Goal: Transaction & Acquisition: Purchase product/service

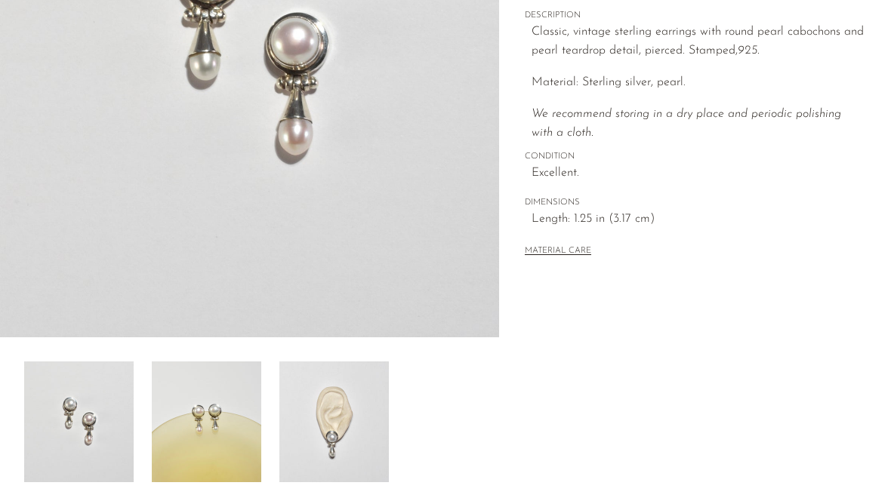
scroll to position [349, 0]
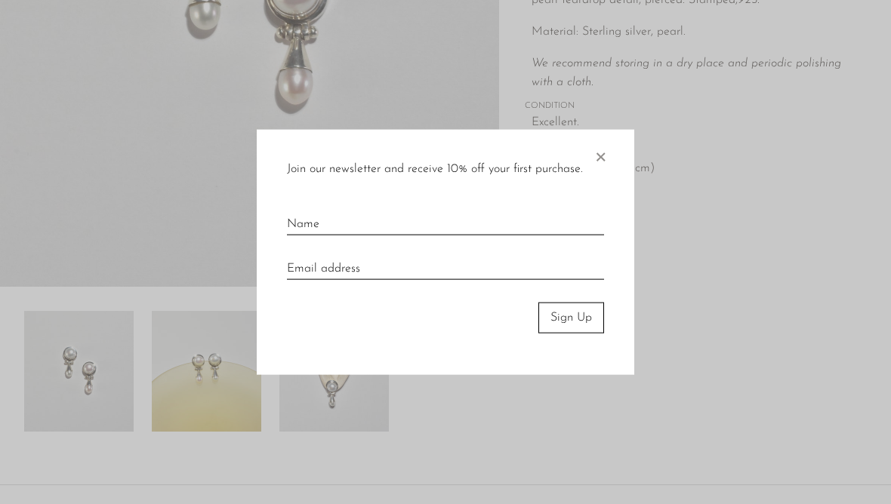
click at [604, 154] on span "×" at bounding box center [600, 154] width 15 height 48
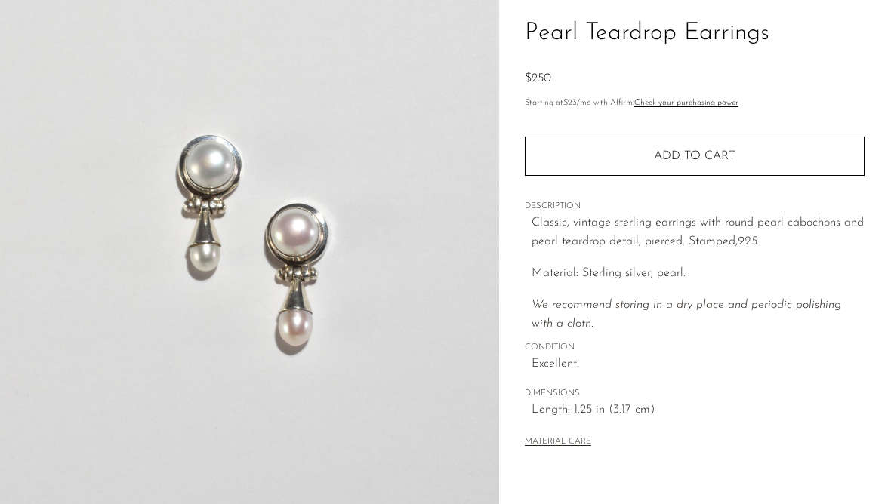
scroll to position [338, 0]
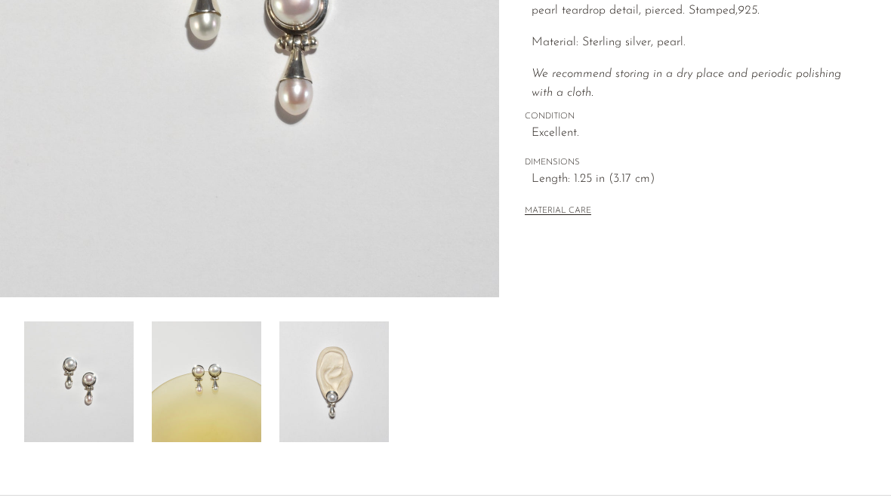
click at [226, 397] on img at bounding box center [206, 382] width 109 height 121
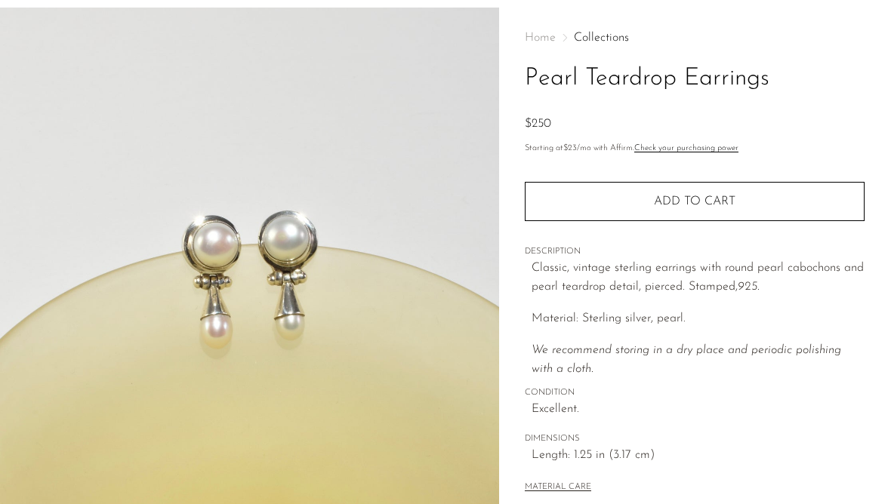
scroll to position [0, 0]
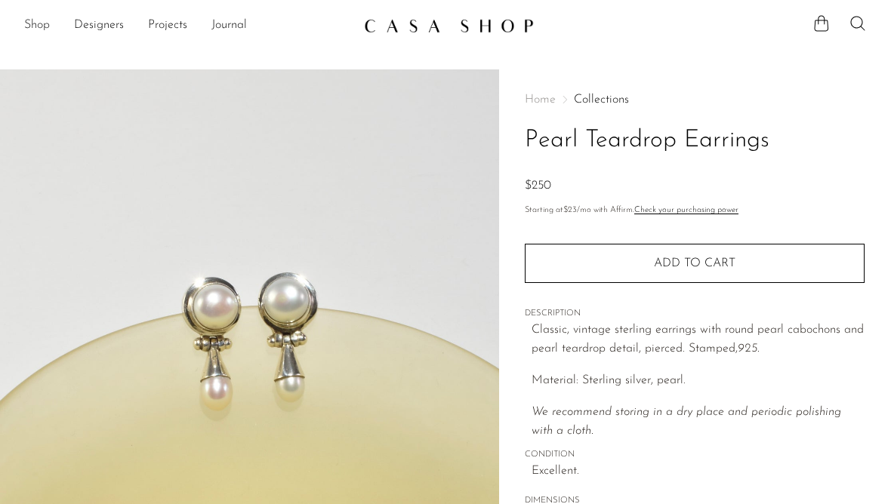
click at [45, 26] on link "Shop" at bounding box center [37, 26] width 26 height 20
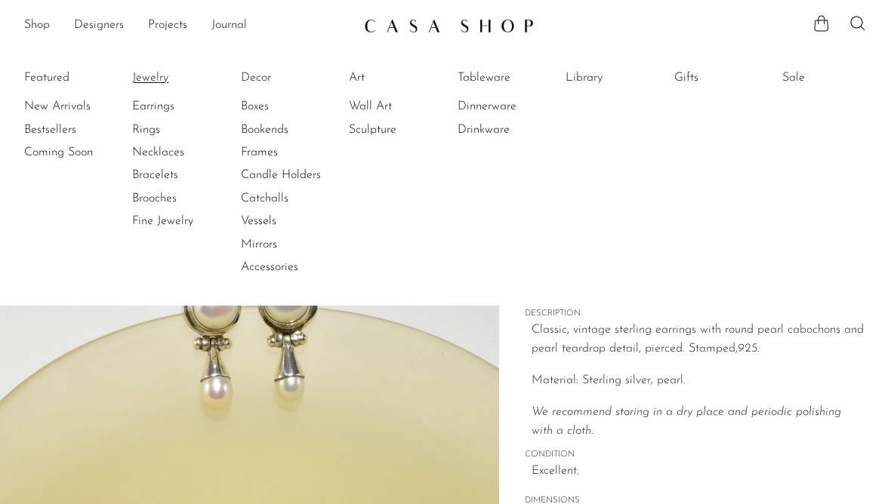
click at [156, 70] on link "Jewelry" at bounding box center [188, 77] width 113 height 17
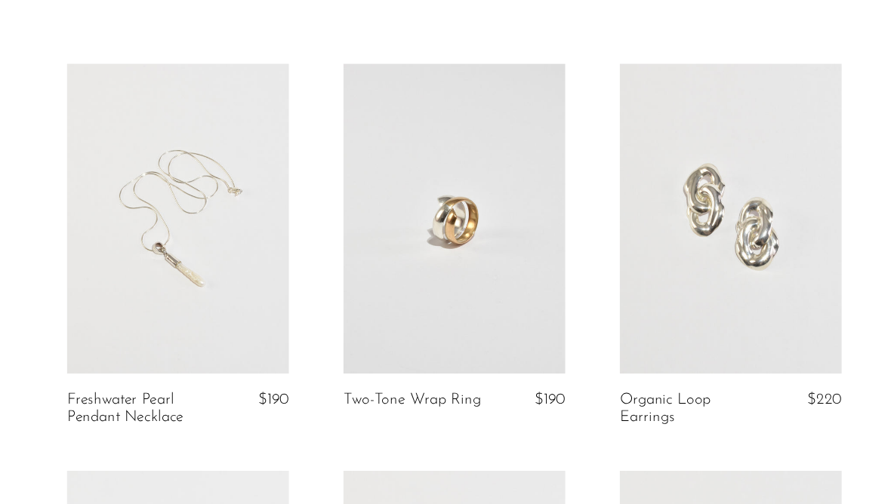
scroll to position [1, 0]
click at [415, 212] on link at bounding box center [502, 267] width 184 height 258
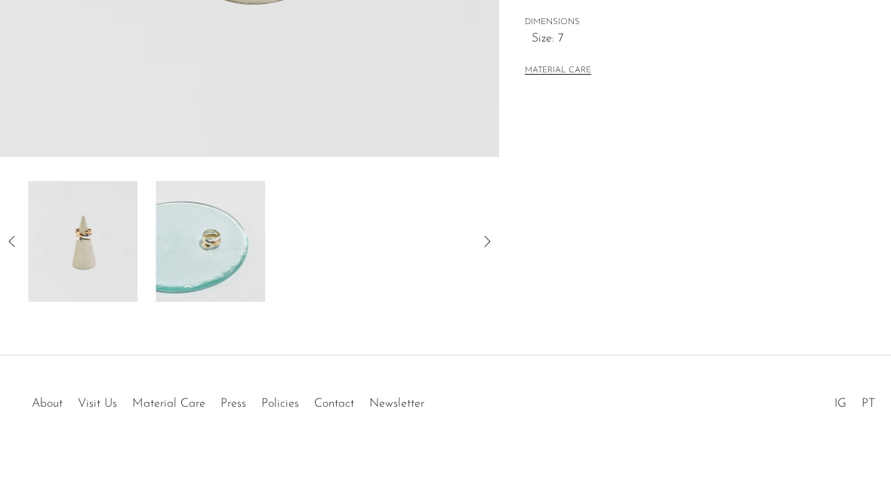
scroll to position [370, 0]
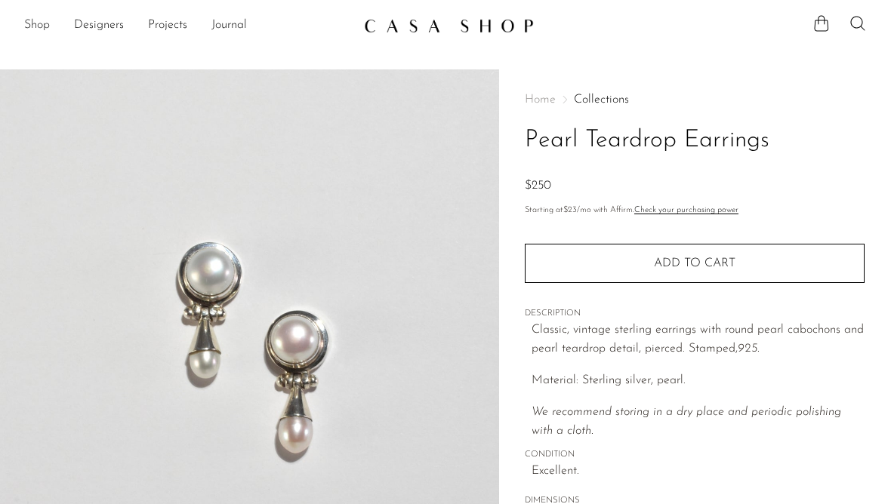
click at [36, 32] on link "Shop" at bounding box center [37, 26] width 26 height 20
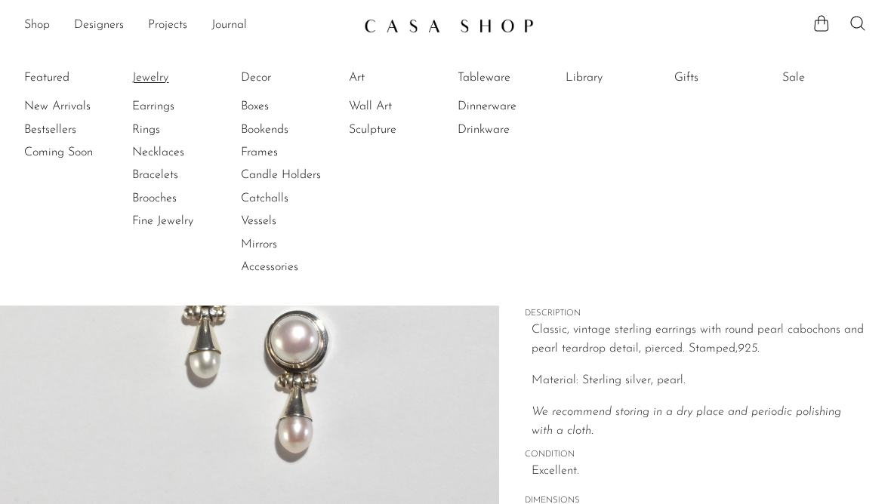
click at [151, 77] on link "Jewelry" at bounding box center [188, 77] width 113 height 17
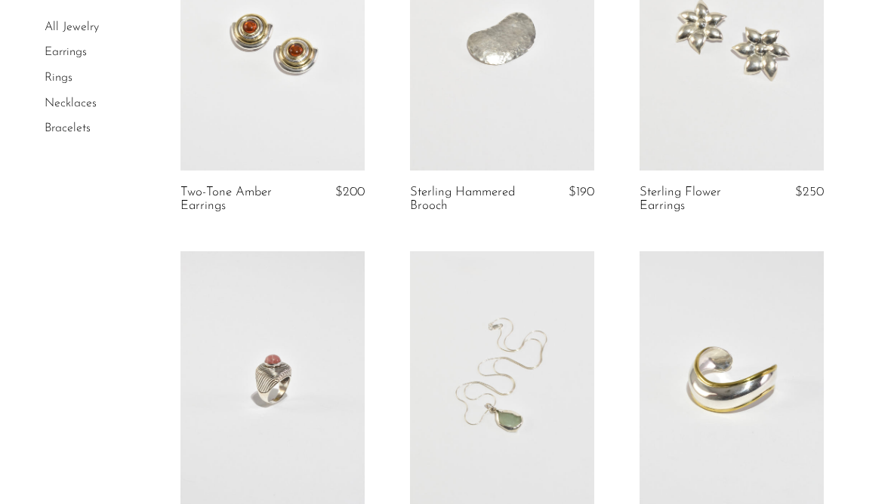
scroll to position [506, 0]
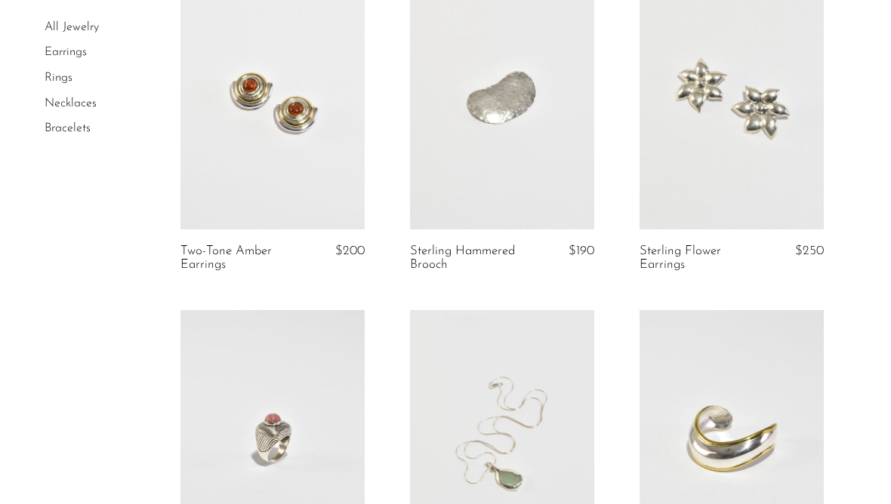
click at [240, 183] on link at bounding box center [272, 100] width 184 height 258
click at [575, 432] on link at bounding box center [502, 439] width 184 height 258
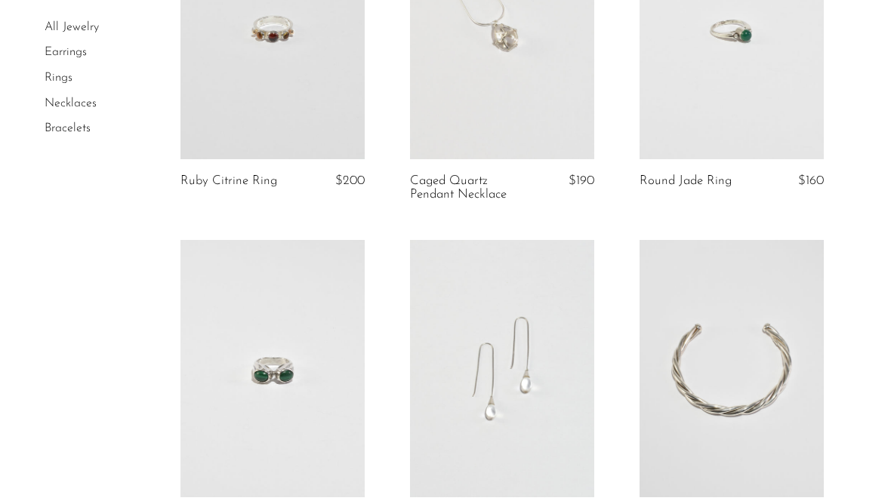
scroll to position [3833, 0]
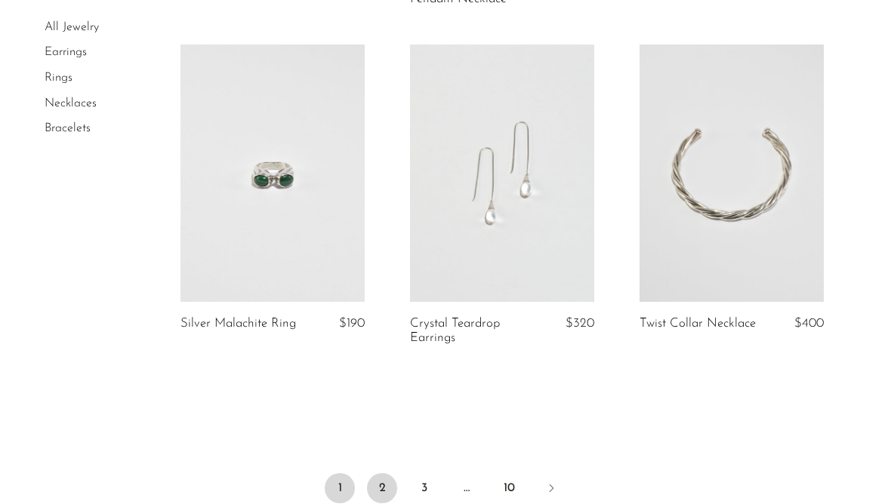
click at [375, 473] on link "2" at bounding box center [382, 488] width 30 height 30
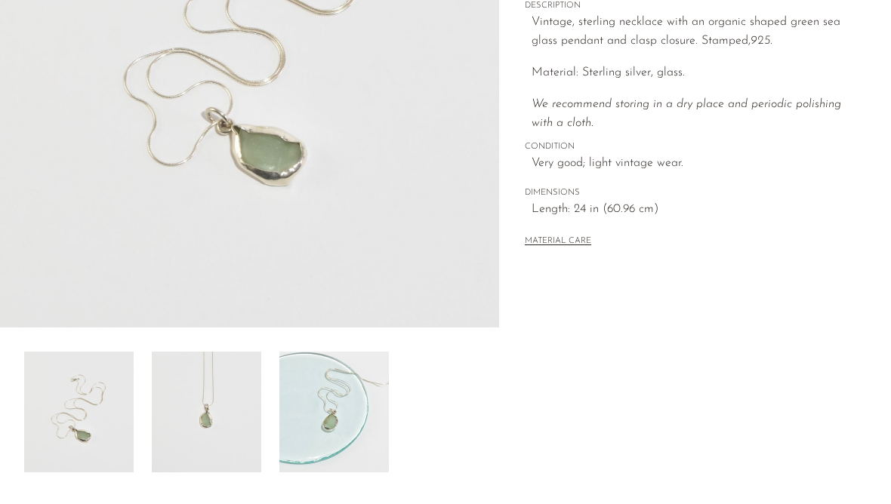
scroll to position [446, 0]
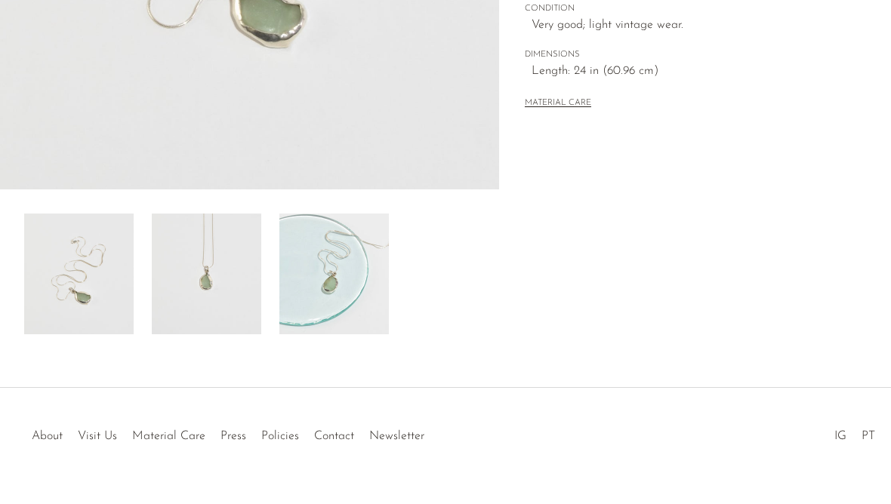
click at [194, 280] on img at bounding box center [206, 274] width 109 height 121
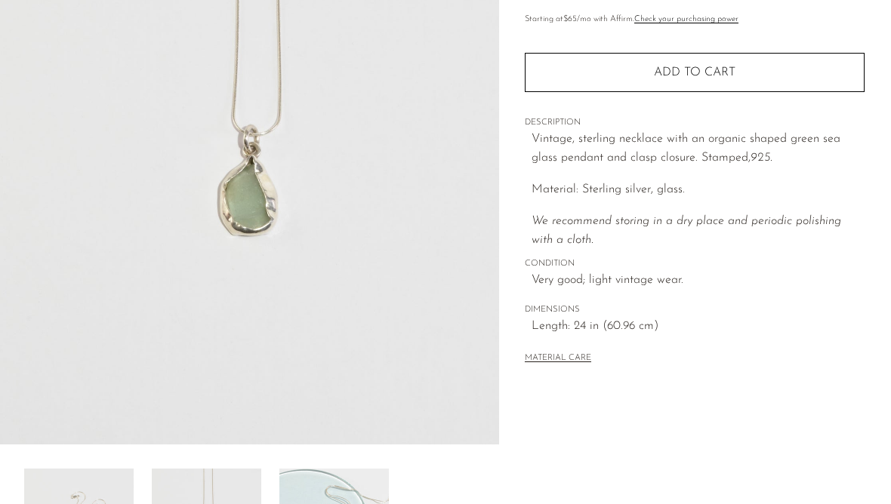
scroll to position [155, 0]
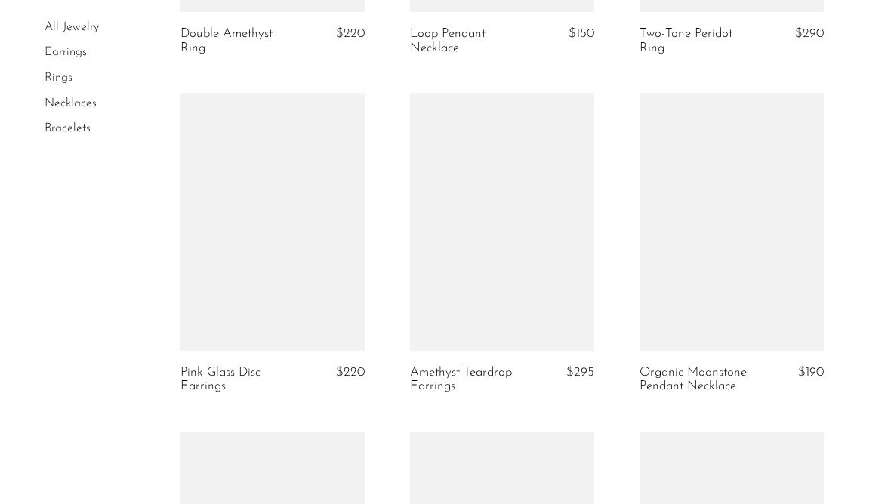
scroll to position [1414, 0]
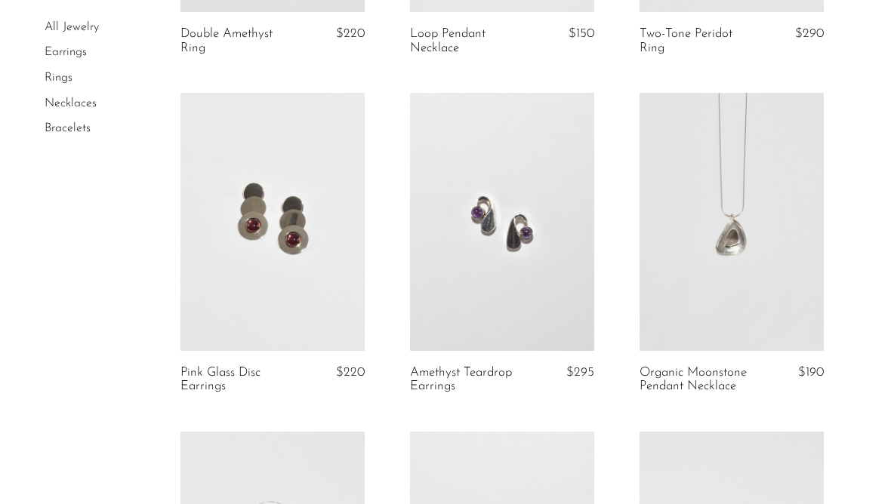
click at [261, 318] on link at bounding box center [272, 222] width 184 height 258
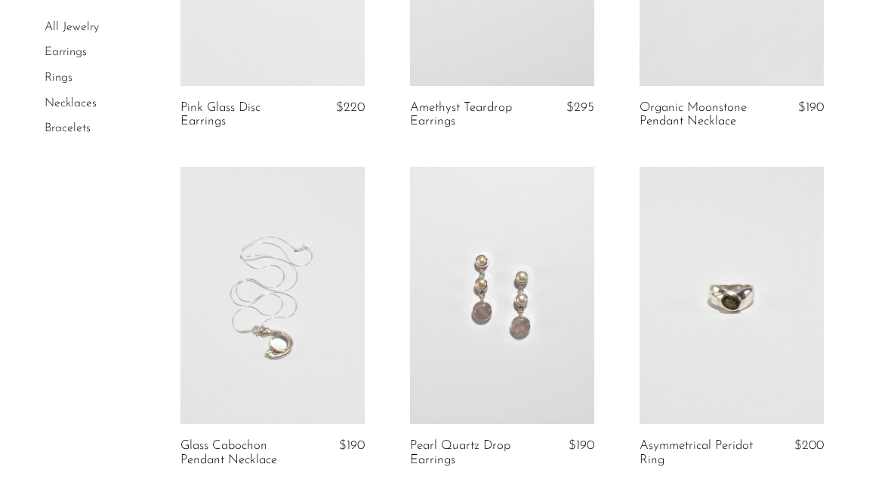
scroll to position [1805, 0]
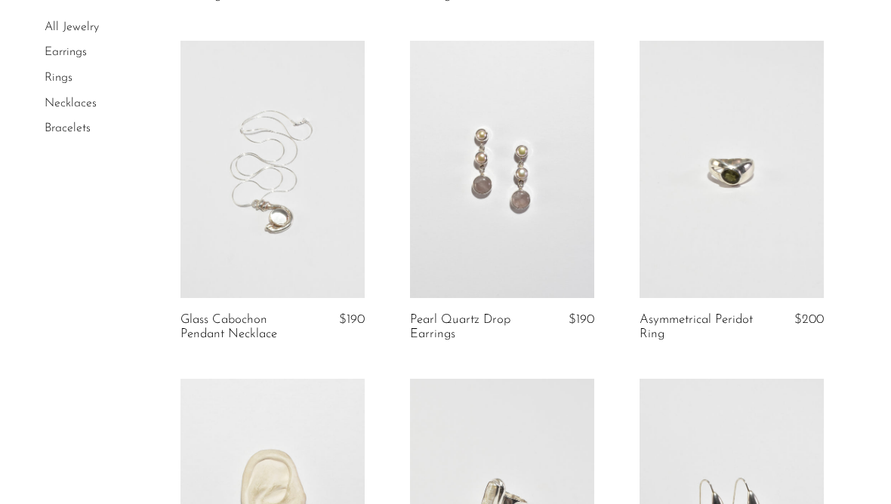
click at [214, 267] on link at bounding box center [272, 170] width 184 height 258
click at [572, 254] on link at bounding box center [502, 170] width 184 height 258
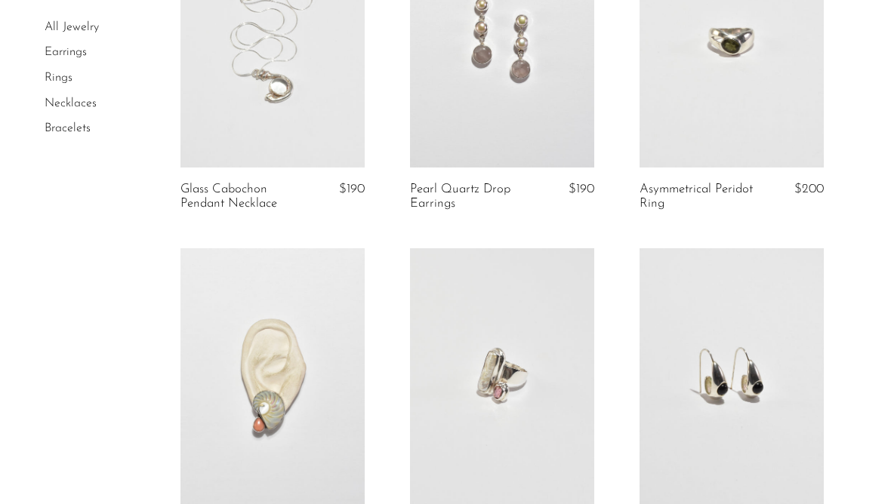
scroll to position [2142, 0]
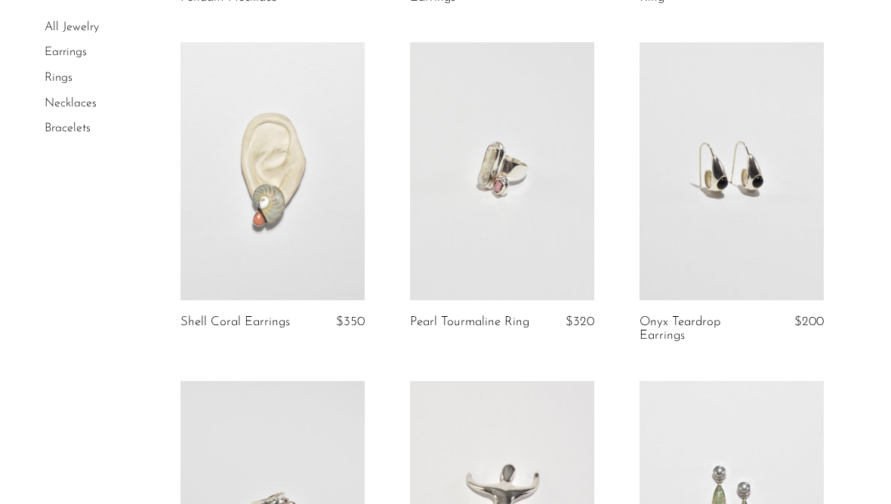
click at [781, 243] on link at bounding box center [732, 171] width 184 height 258
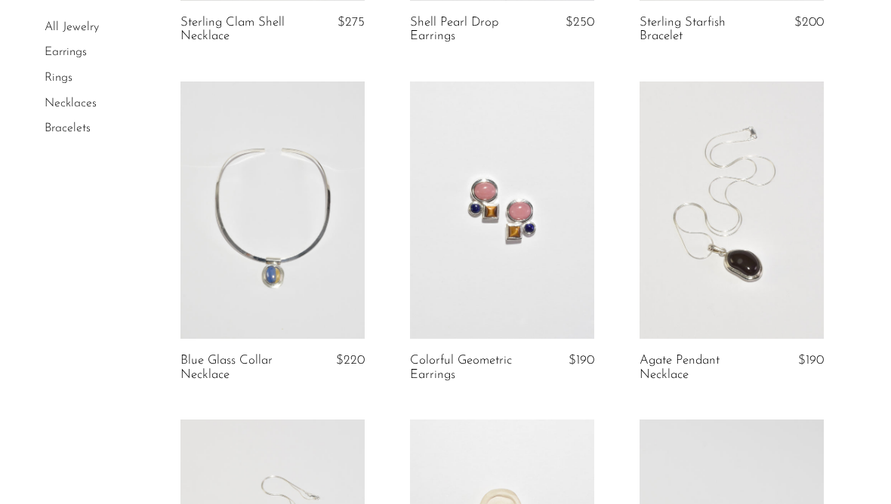
scroll to position [3174, 0]
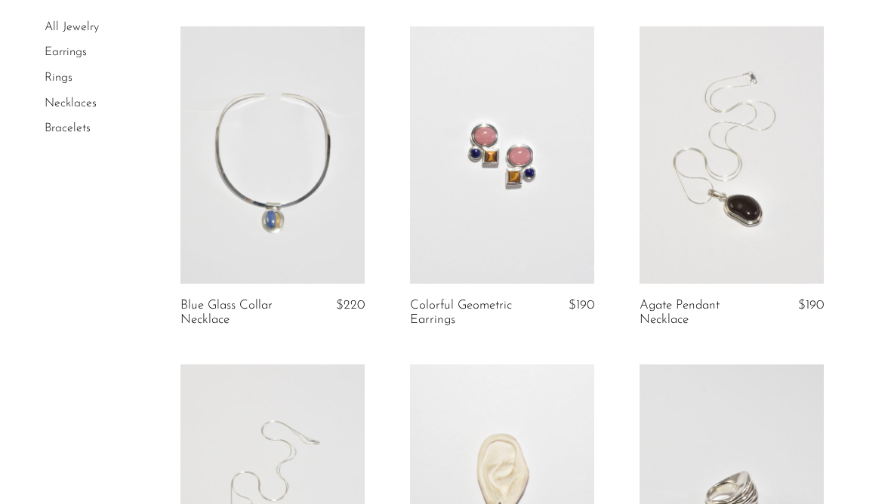
click at [217, 222] on link at bounding box center [272, 155] width 184 height 258
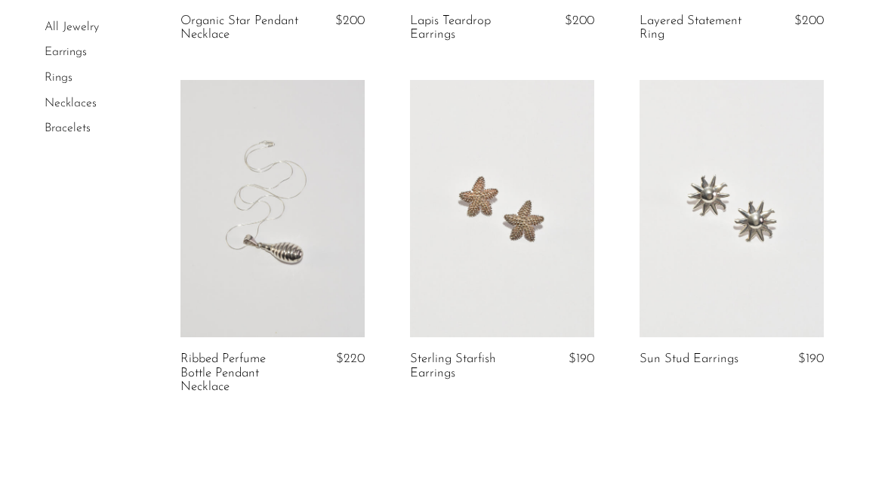
scroll to position [3826, 0]
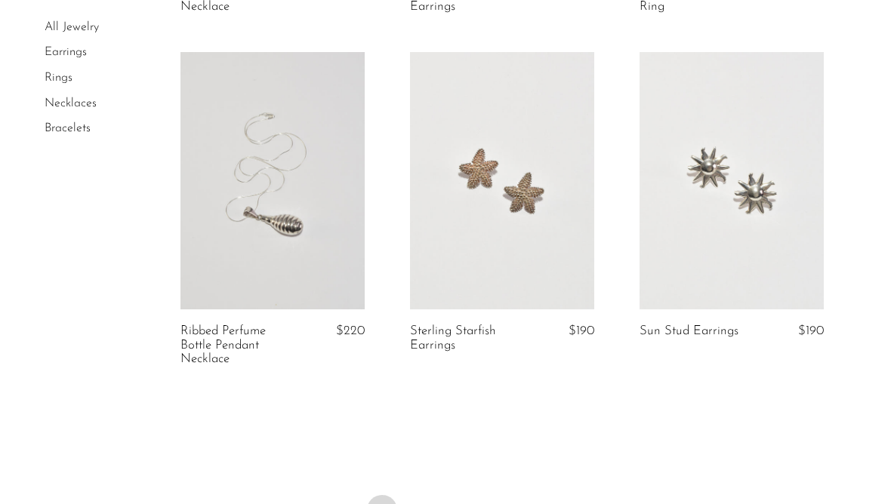
click at [219, 243] on link at bounding box center [272, 181] width 184 height 258
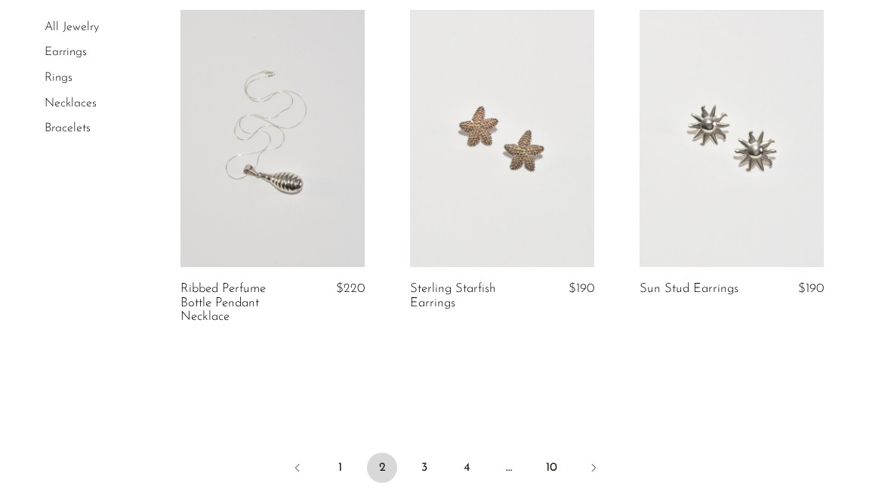
scroll to position [3932, 0]
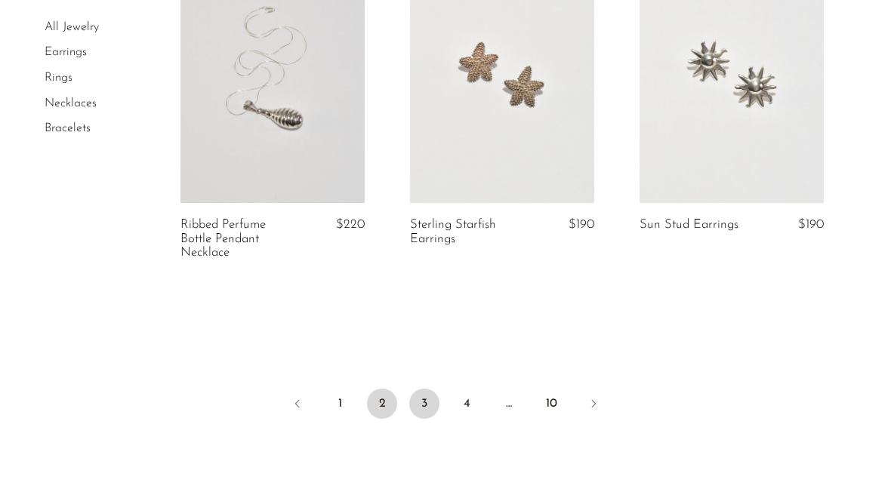
click at [425, 393] on link "3" at bounding box center [424, 404] width 30 height 30
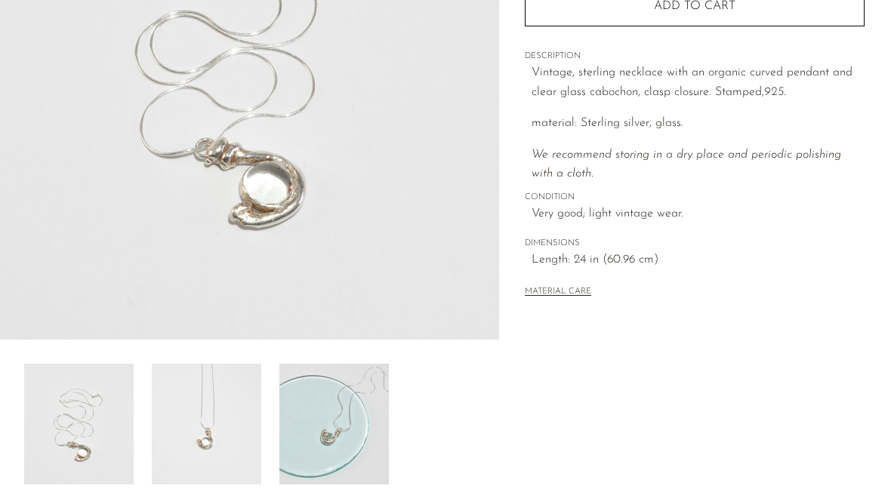
scroll to position [297, 0]
click at [322, 458] on img at bounding box center [333, 422] width 109 height 121
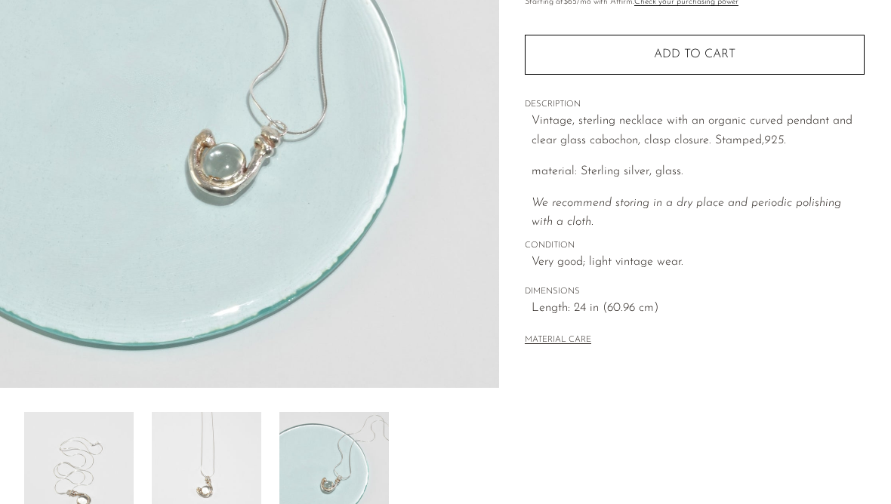
scroll to position [239, 0]
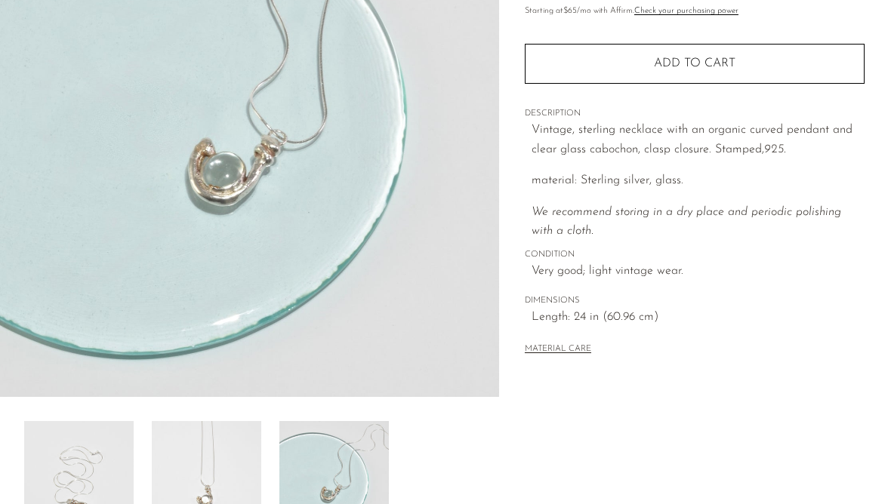
click at [807, 287] on div "Collections Jewelry Glass Cabochon Pendant Necklace $190 Starting at $65 /mo wi…" at bounding box center [695, 107] width 340 height 552
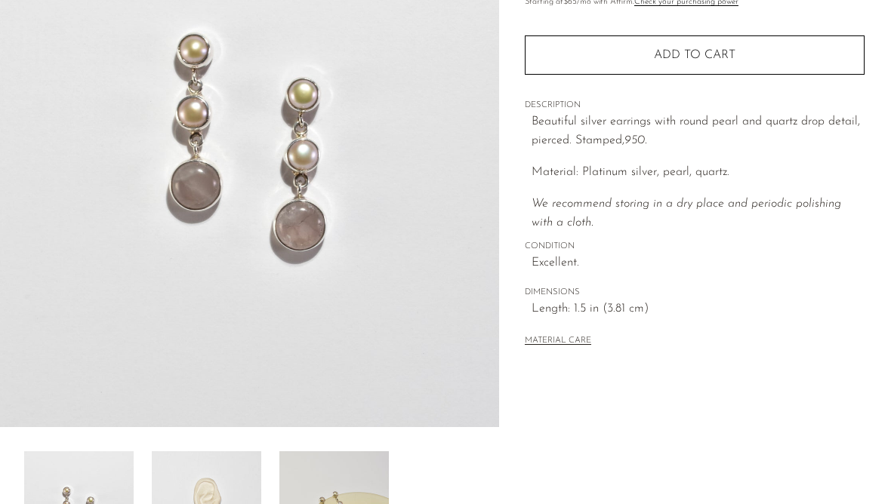
scroll to position [261, 0]
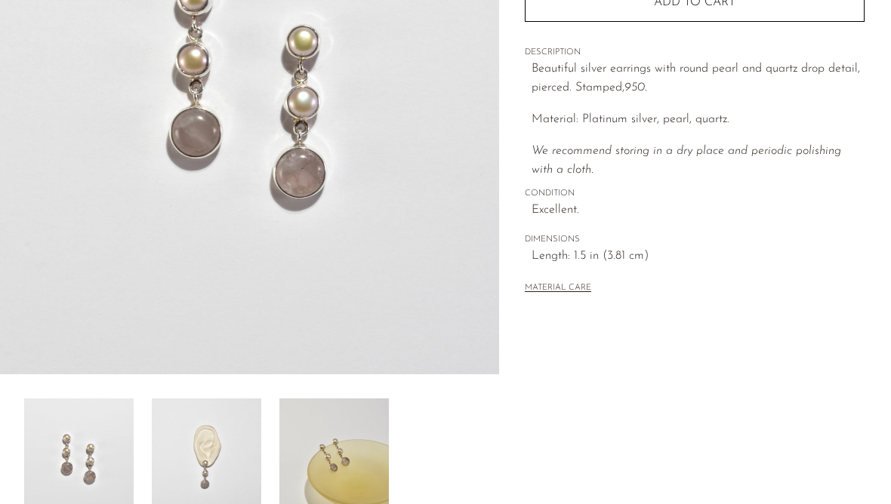
click at [185, 455] on img at bounding box center [206, 459] width 109 height 121
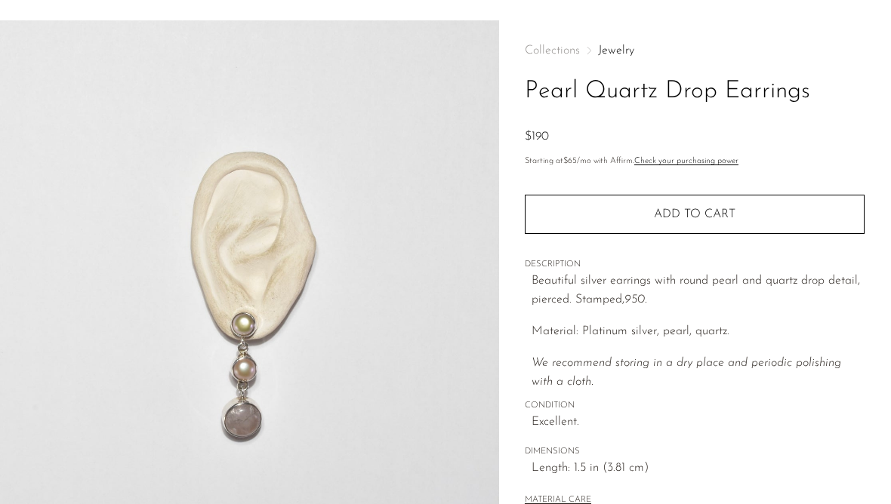
scroll to position [21, 0]
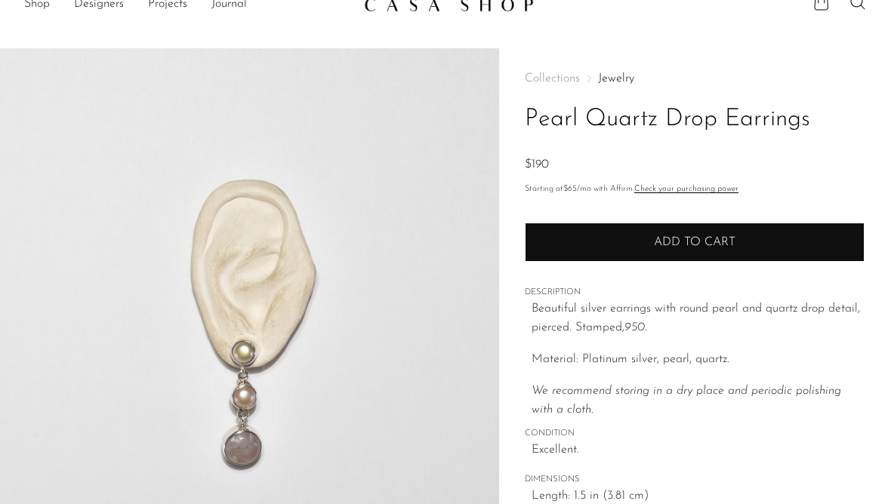
click at [791, 246] on button "Add to cart" at bounding box center [695, 242] width 340 height 39
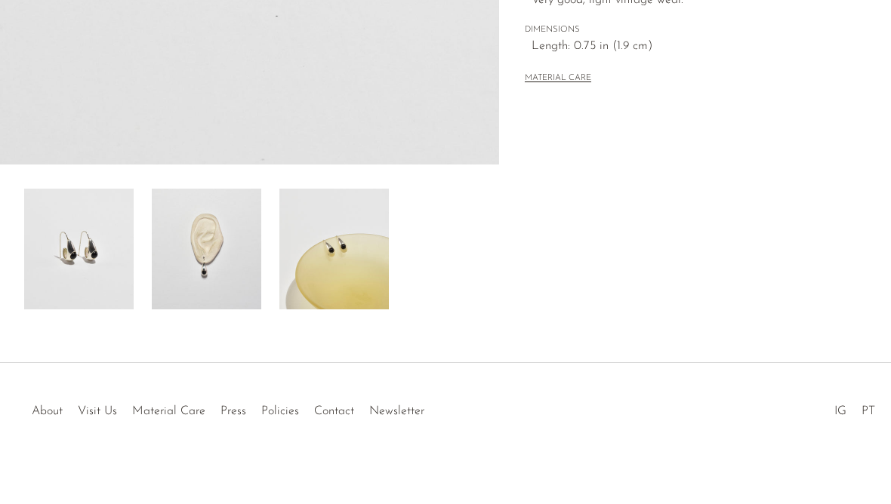
scroll to position [471, 0]
click at [188, 297] on img at bounding box center [206, 249] width 109 height 121
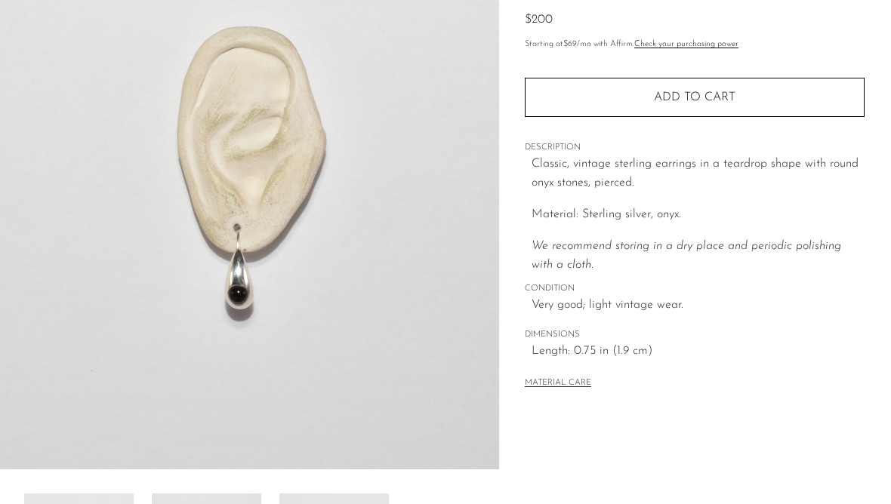
scroll to position [159, 0]
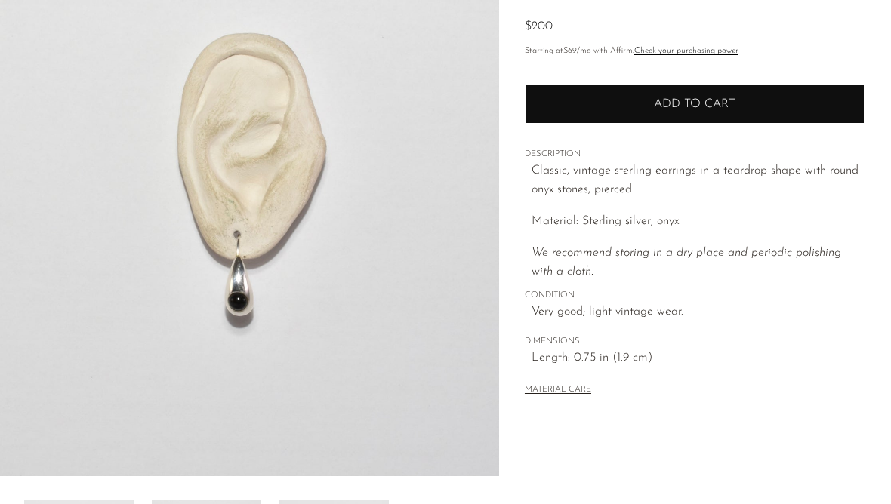
click at [828, 107] on button "Add to cart" at bounding box center [695, 104] width 340 height 39
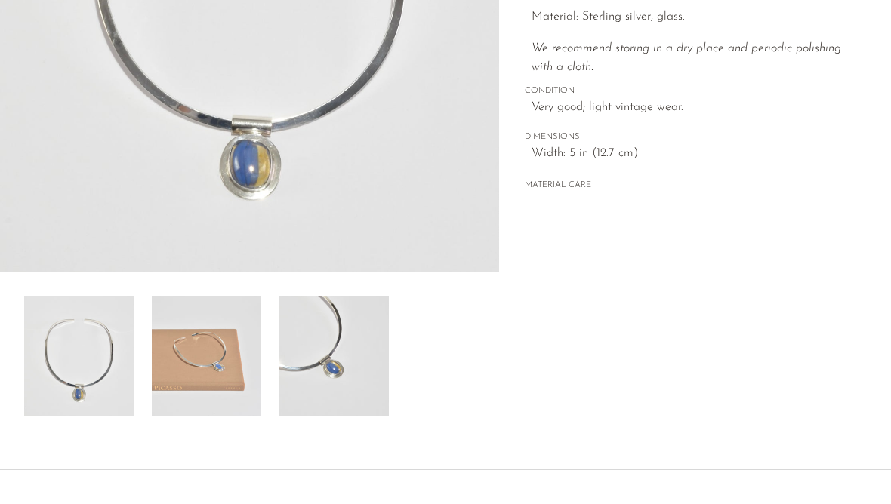
scroll to position [364, 0]
click at [325, 366] on img at bounding box center [333, 356] width 109 height 121
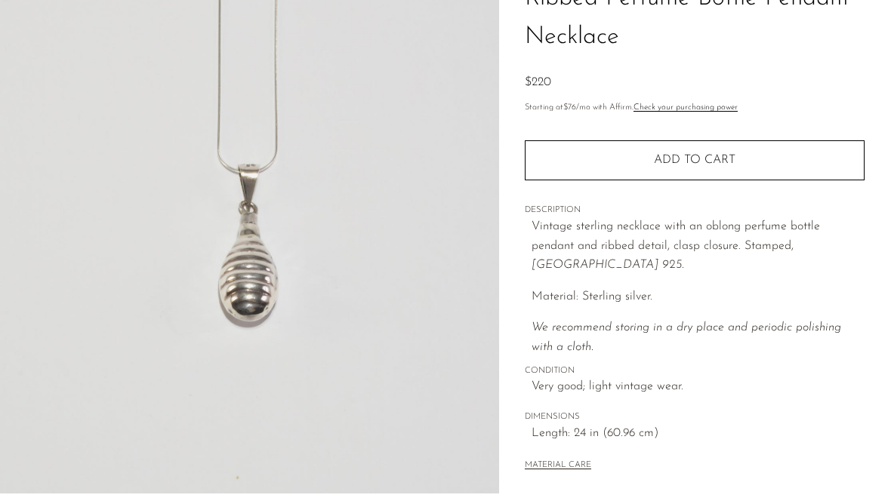
scroll to position [119, 0]
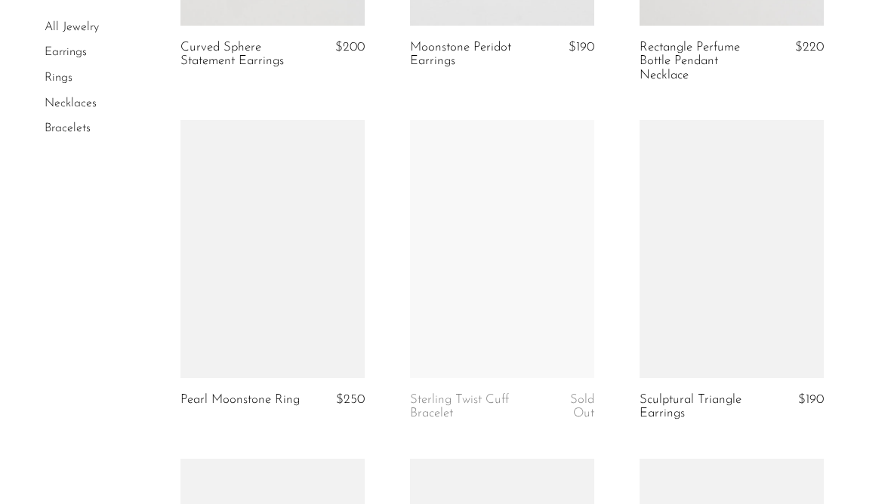
scroll to position [792, 0]
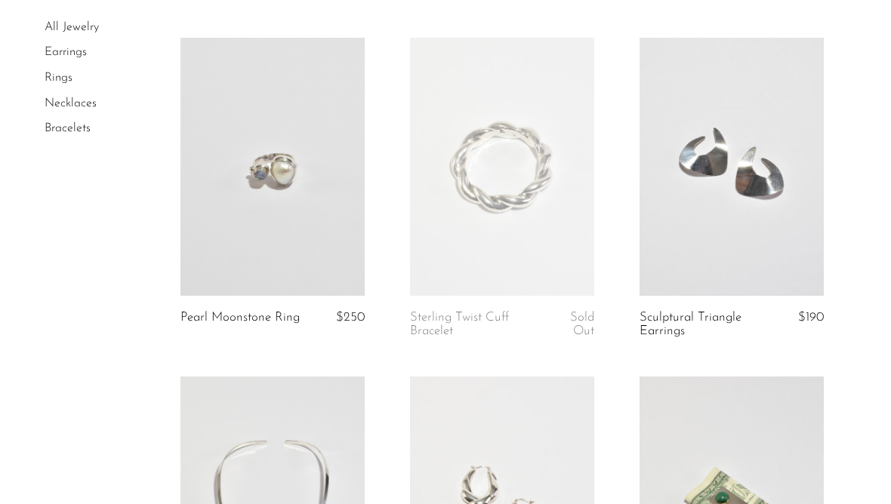
click at [746, 243] on link at bounding box center [732, 167] width 184 height 258
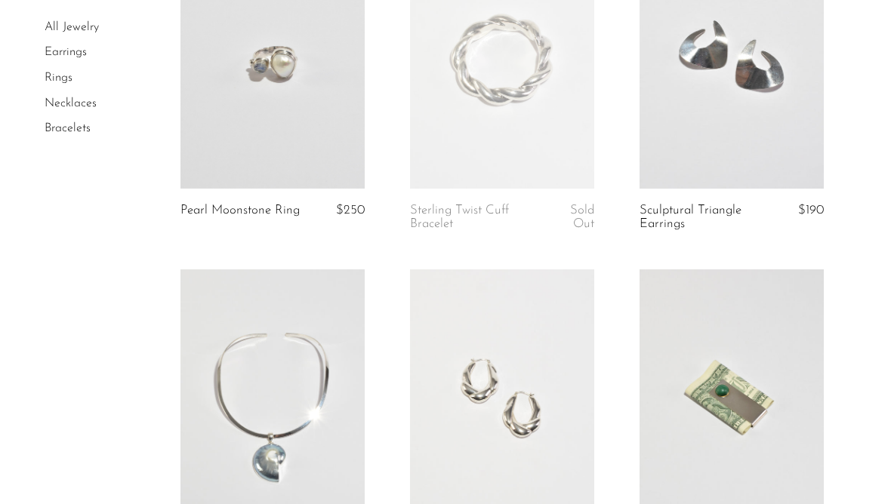
scroll to position [1049, 0]
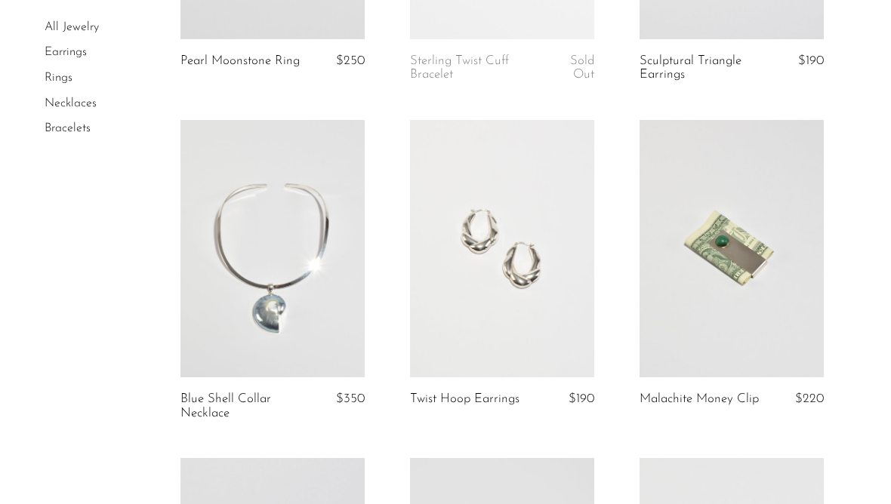
click at [564, 318] on link at bounding box center [502, 249] width 184 height 258
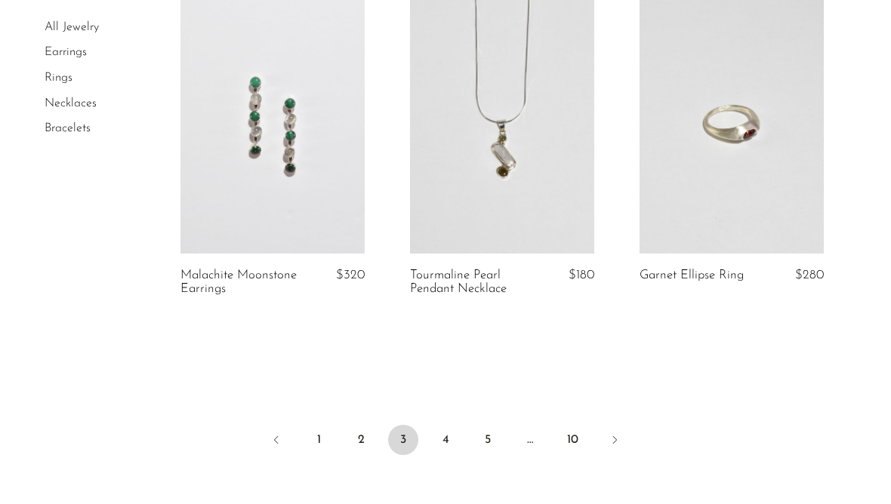
scroll to position [3870, 0]
click at [442, 427] on link "4" at bounding box center [445, 438] width 30 height 30
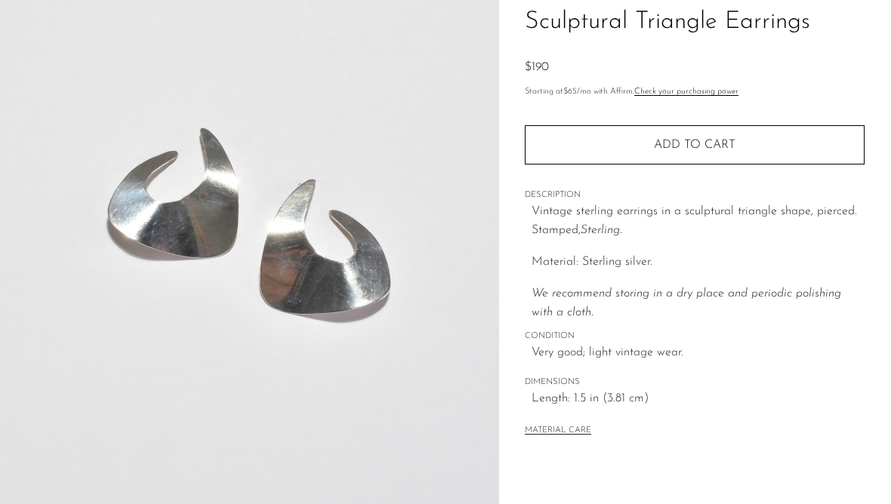
scroll to position [350, 0]
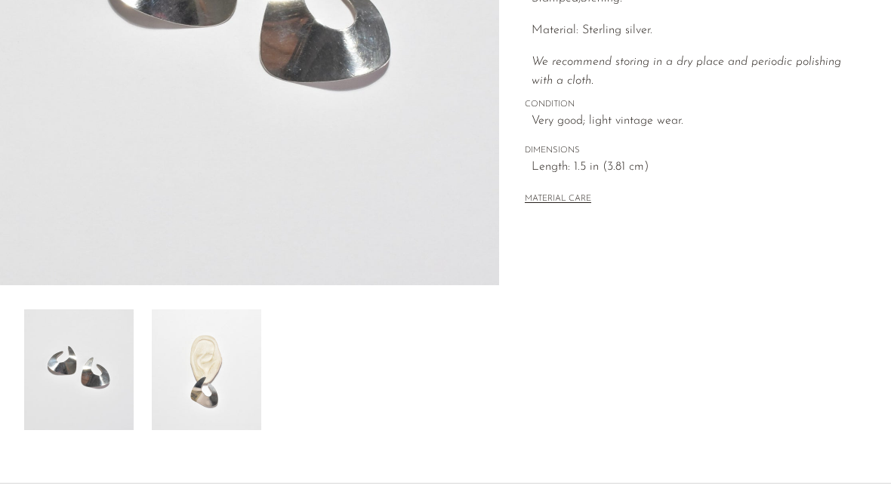
click at [172, 408] on img at bounding box center [206, 370] width 109 height 121
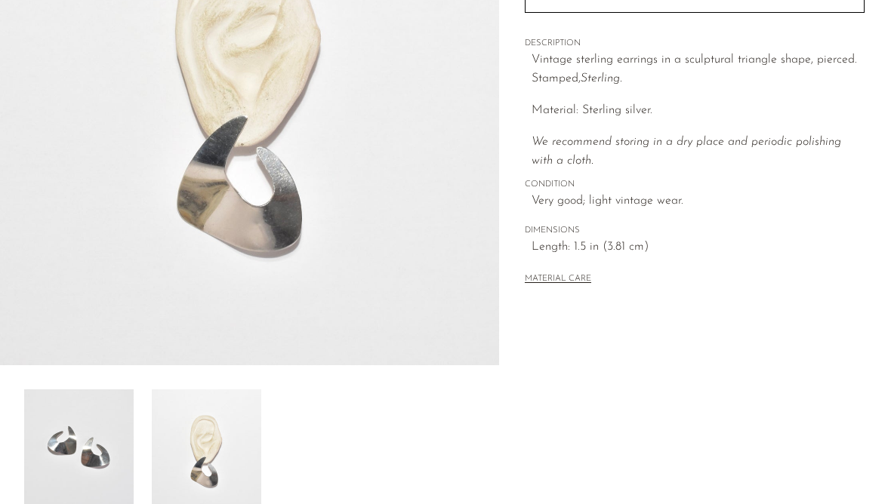
scroll to position [116, 0]
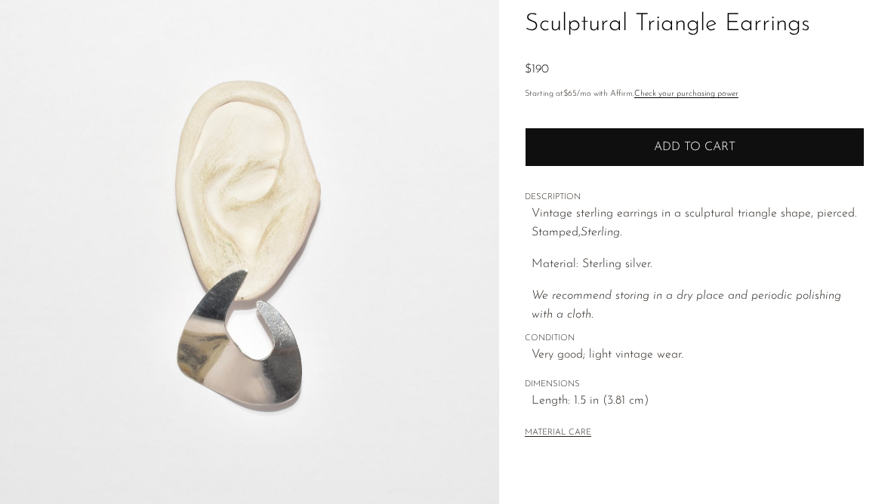
click at [836, 134] on button "Add to cart" at bounding box center [695, 147] width 340 height 39
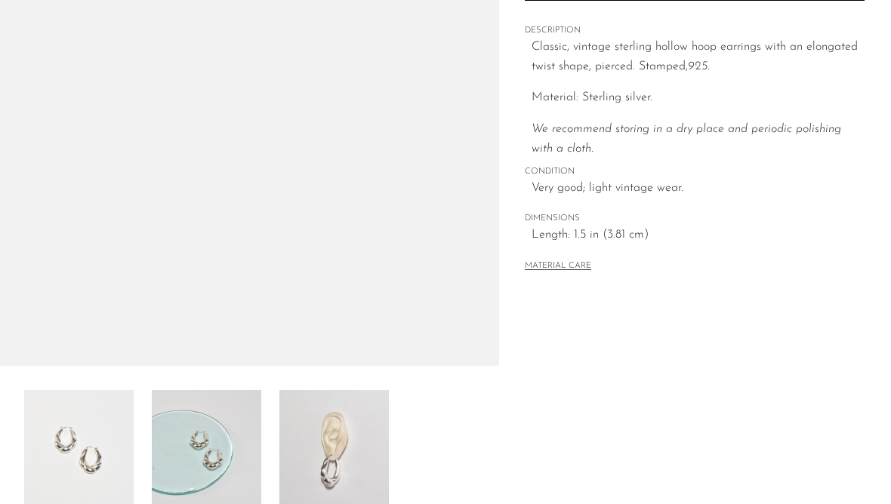
scroll to position [312, 0]
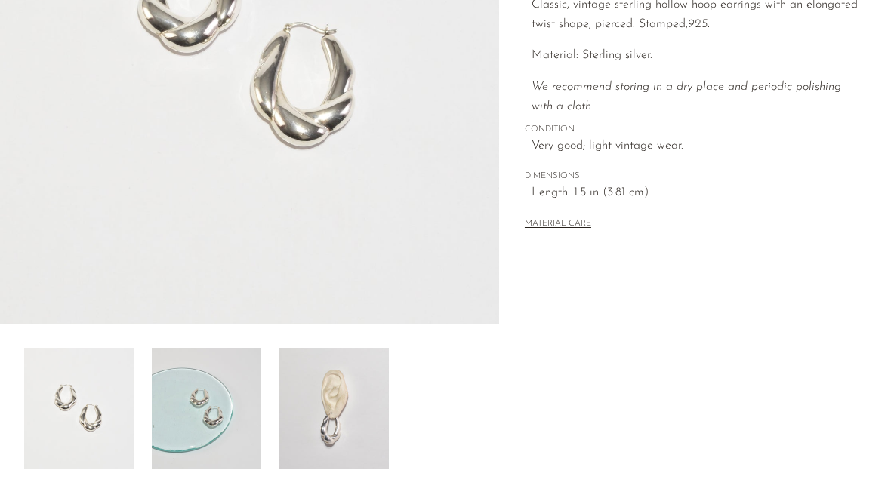
click at [304, 429] on img at bounding box center [333, 408] width 109 height 121
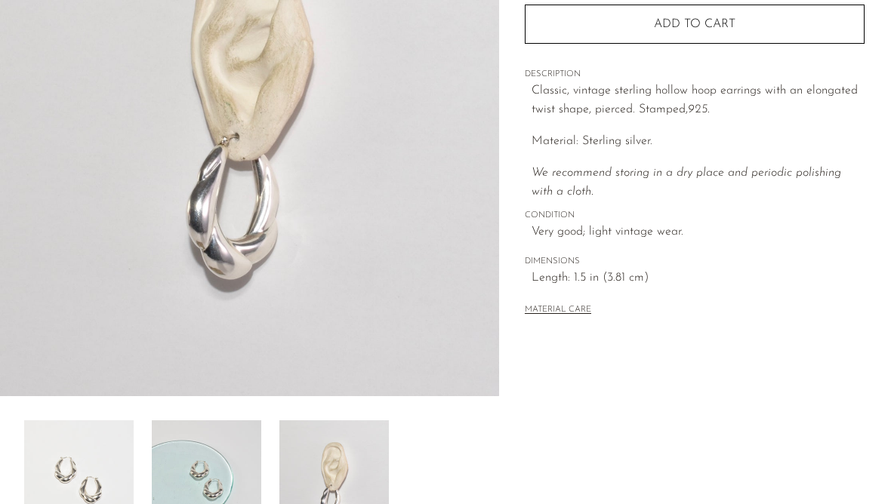
scroll to position [84, 0]
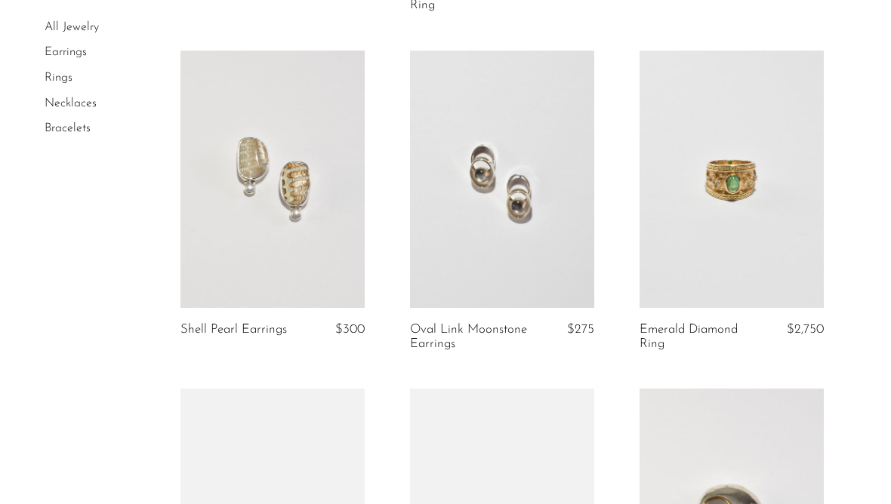
scroll to position [441, 0]
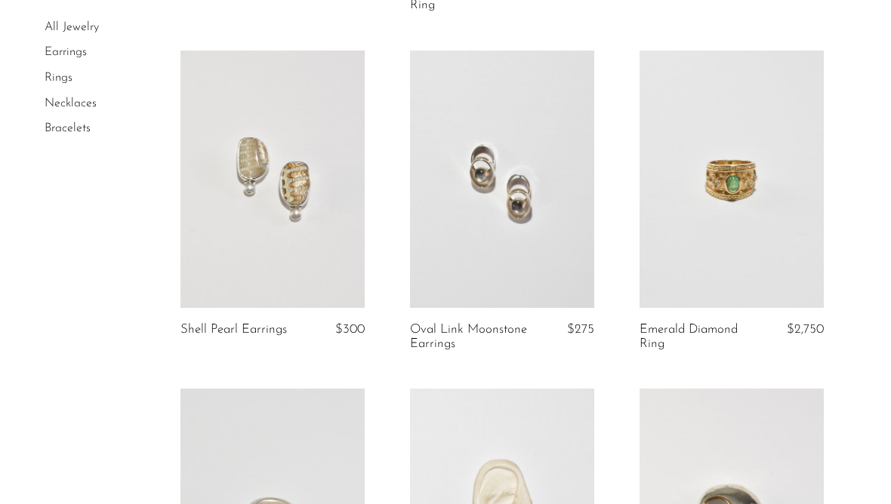
click at [535, 217] on link at bounding box center [502, 180] width 184 height 258
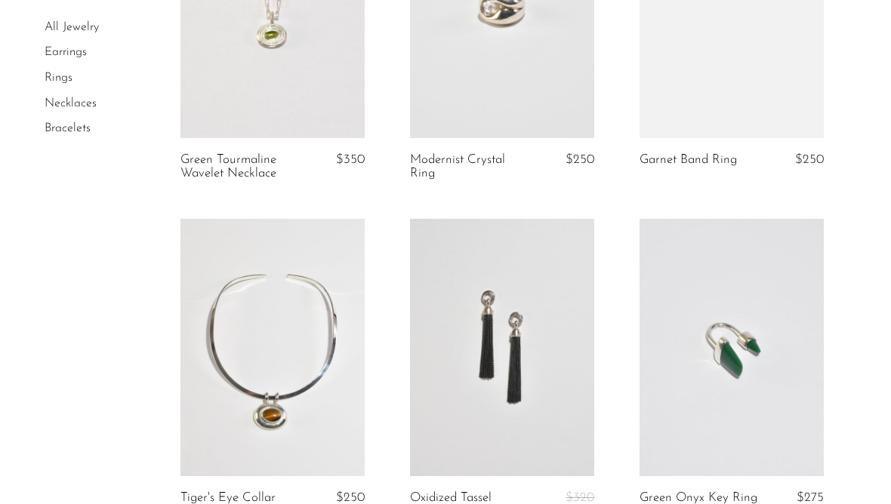
scroll to position [1404, 0]
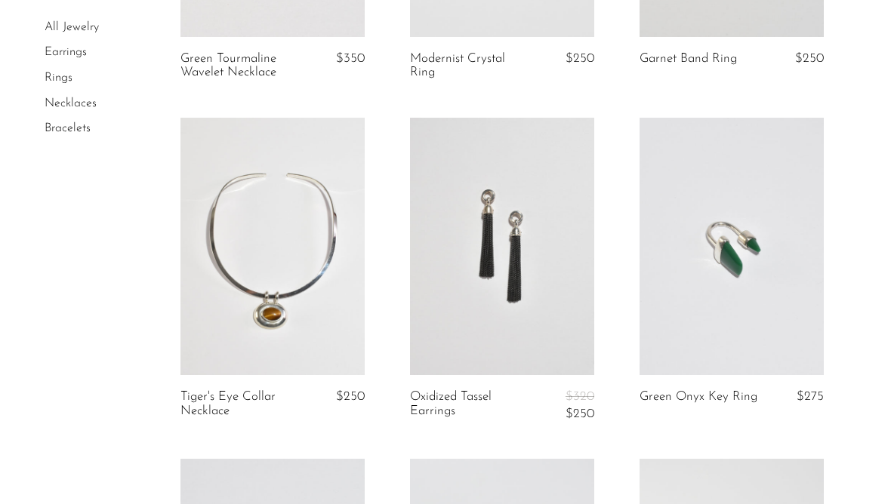
click at [239, 320] on link at bounding box center [272, 247] width 184 height 258
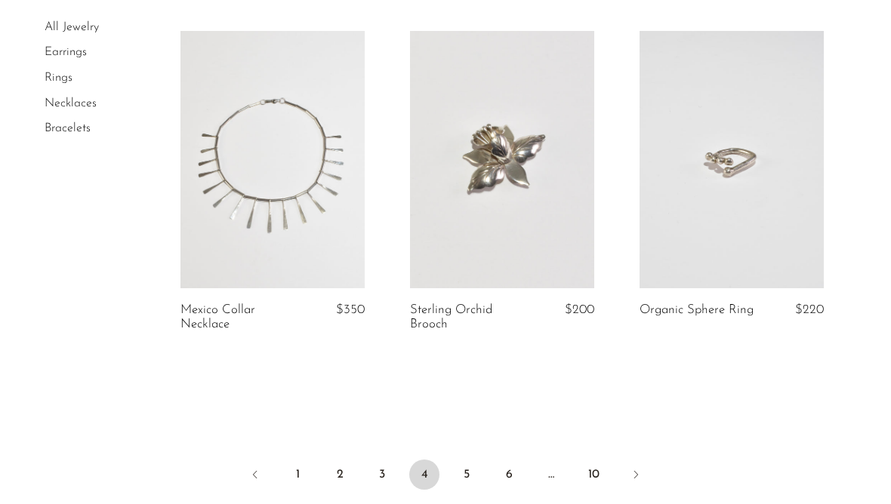
scroll to position [3882, 0]
click at [468, 459] on link "5" at bounding box center [467, 474] width 30 height 30
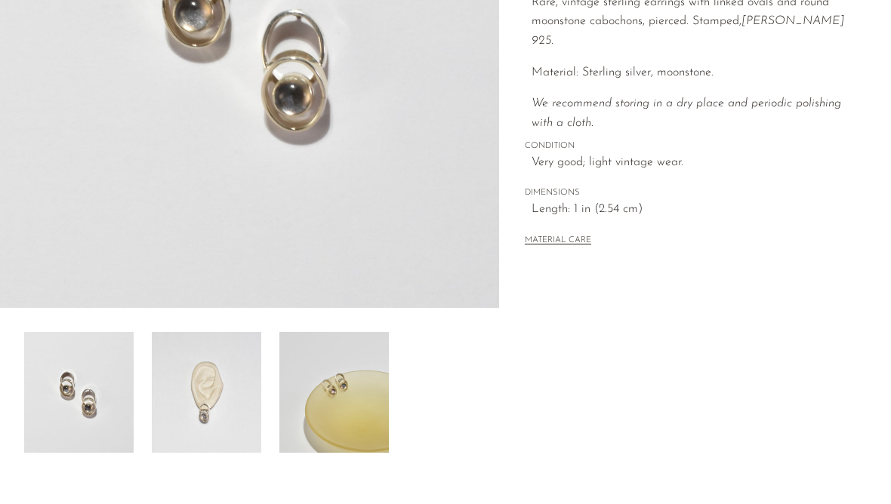
scroll to position [369, 0]
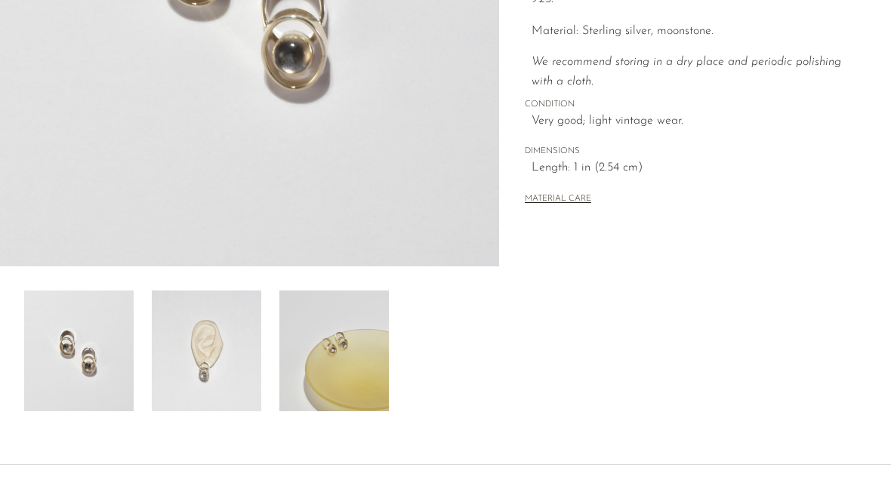
click at [193, 393] on img at bounding box center [206, 351] width 109 height 121
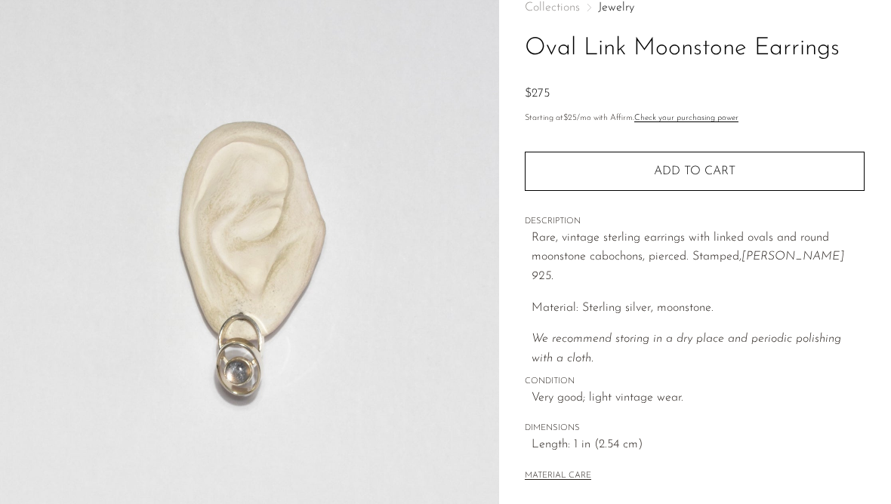
scroll to position [89, 0]
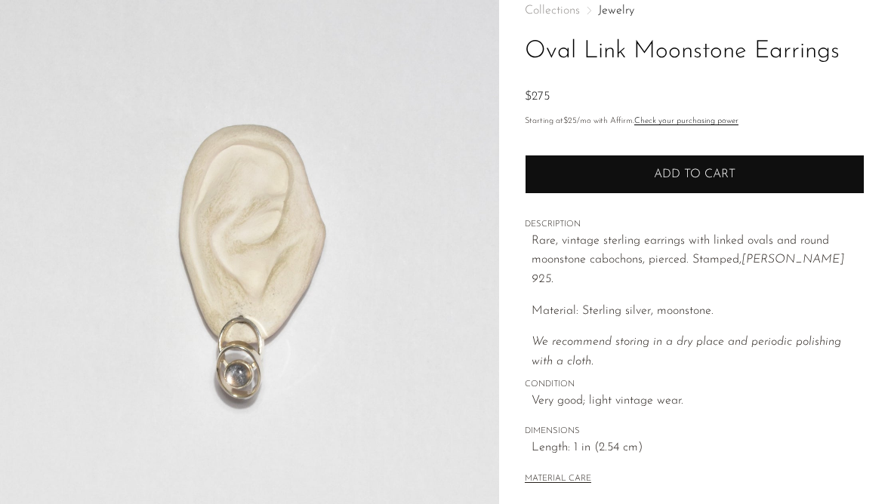
click at [823, 166] on button "Add to cart" at bounding box center [695, 174] width 340 height 39
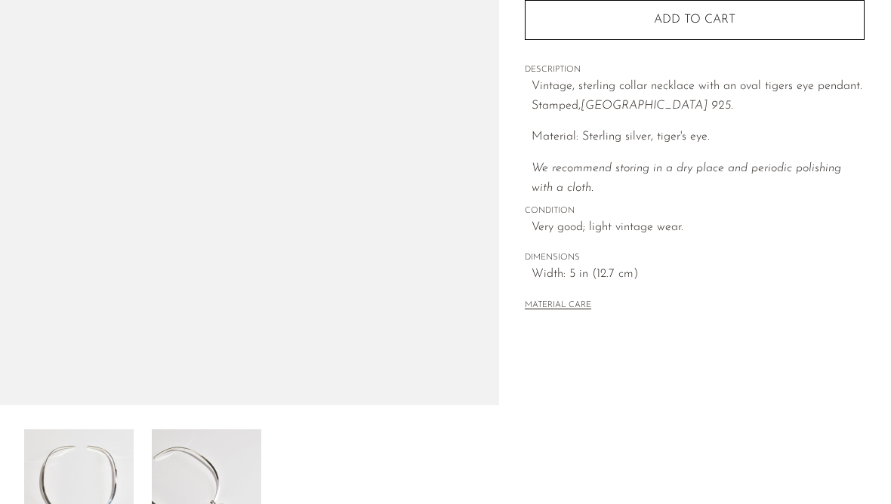
scroll to position [342, 0]
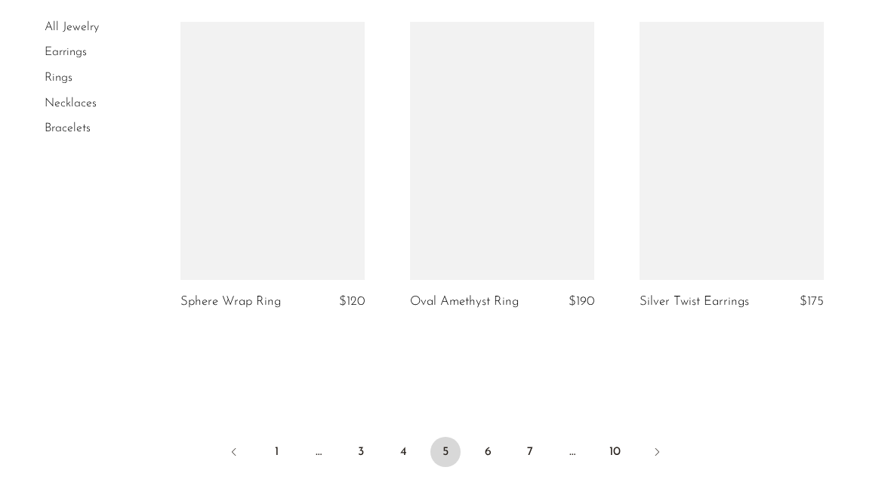
scroll to position [3885, 0]
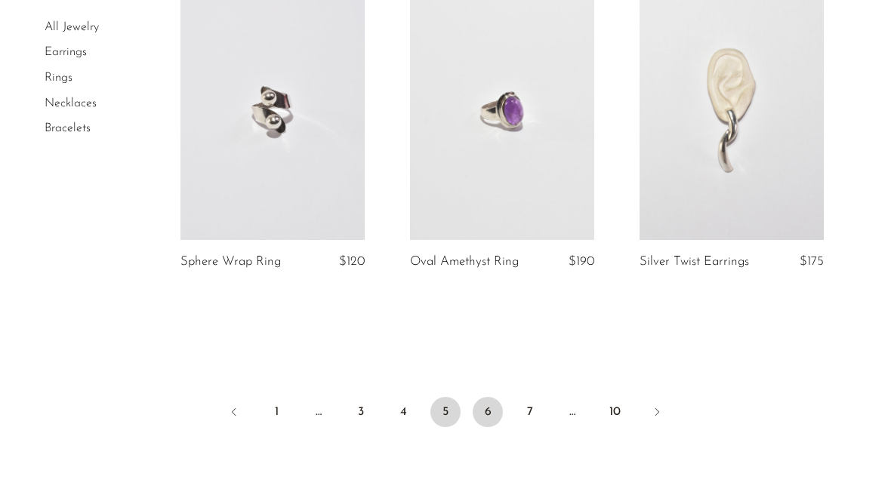
click at [497, 397] on link "6" at bounding box center [488, 412] width 30 height 30
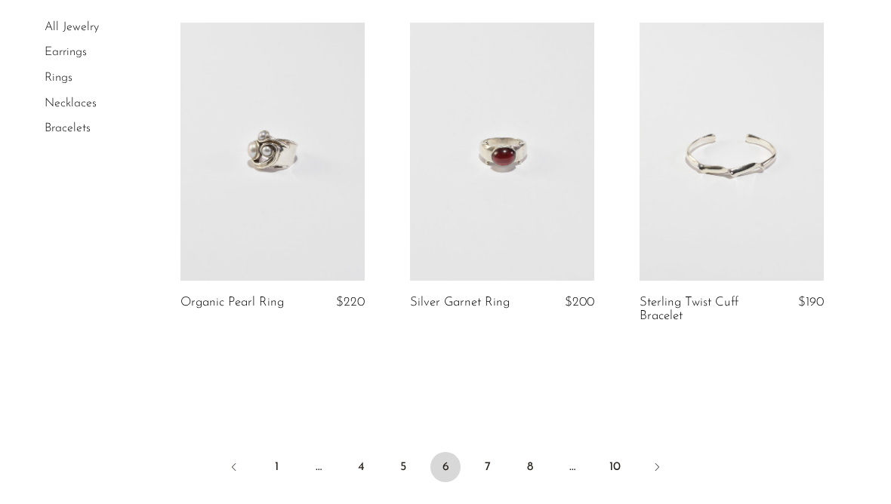
scroll to position [3867, 0]
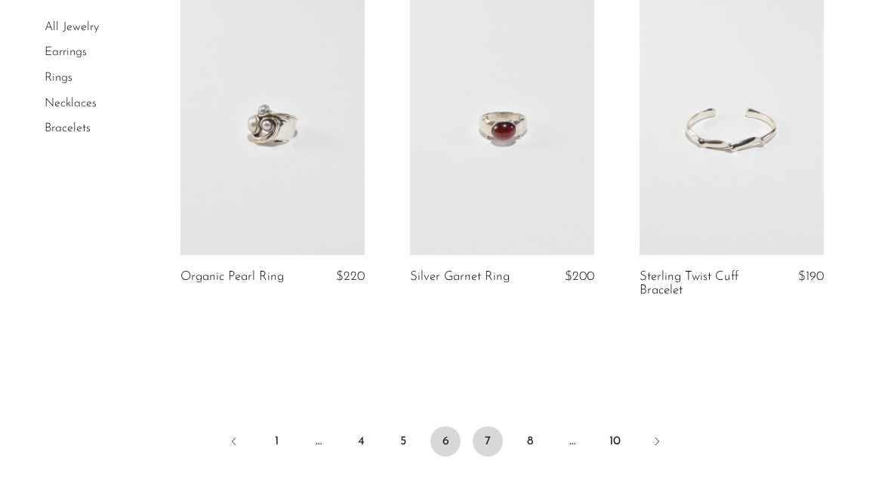
click at [485, 430] on link "7" at bounding box center [488, 442] width 30 height 30
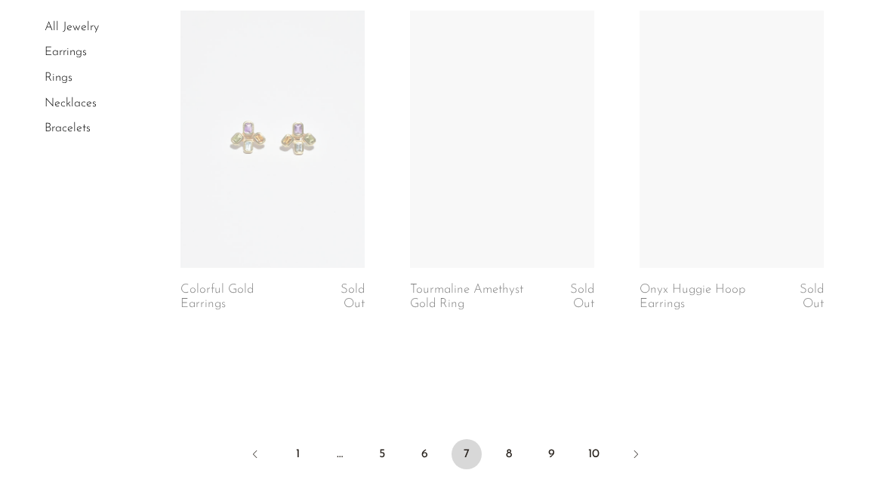
scroll to position [3885, 0]
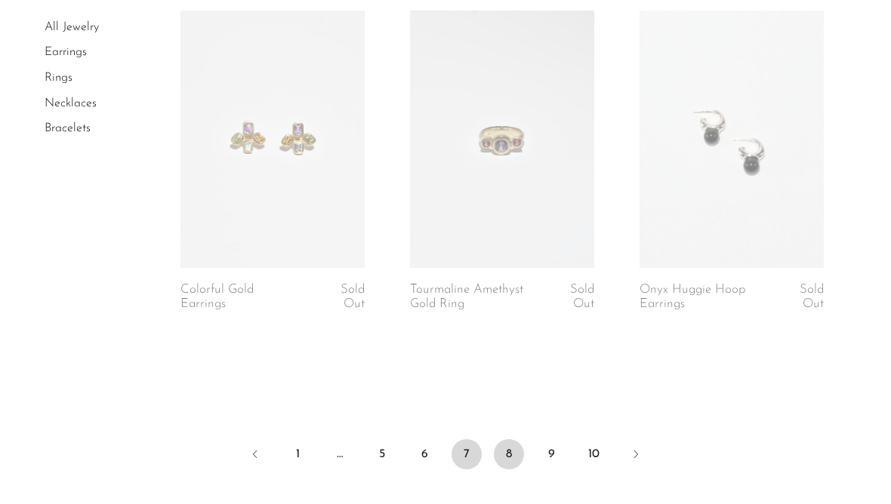
click at [511, 445] on link "8" at bounding box center [509, 454] width 30 height 30
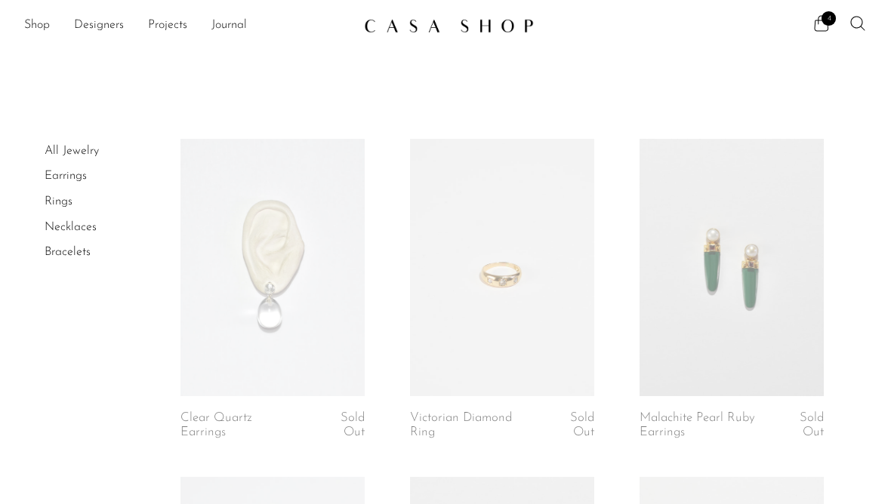
click at [424, 27] on img at bounding box center [449, 25] width 170 height 15
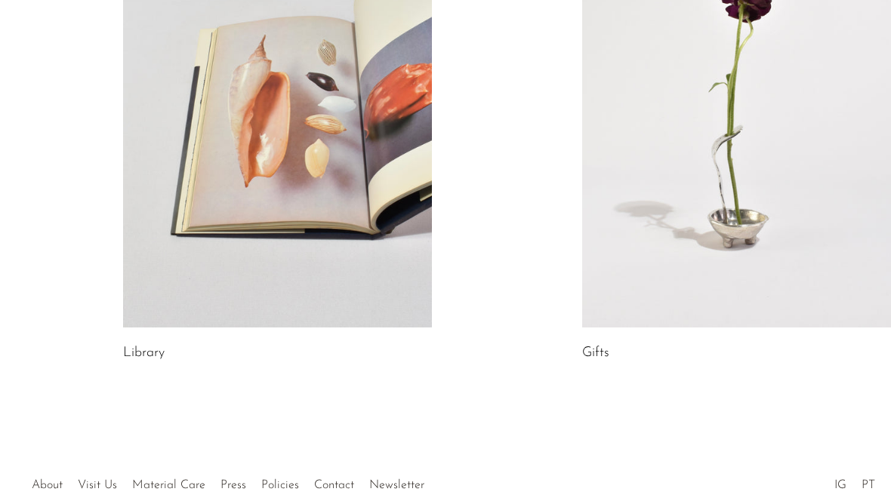
scroll to position [935, 0]
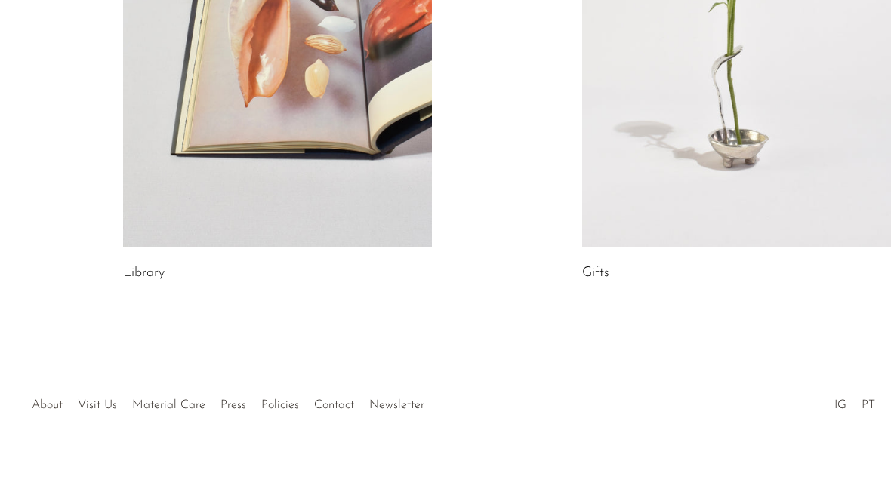
click at [44, 410] on link "About" at bounding box center [47, 405] width 31 height 12
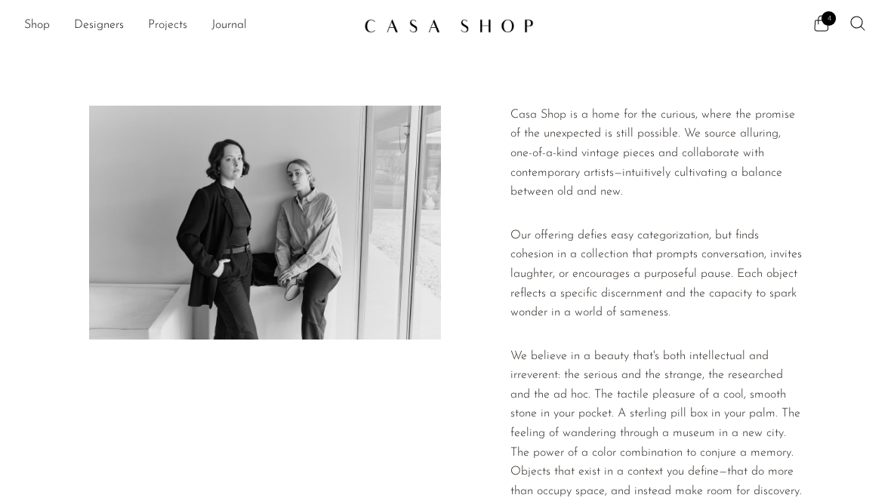
click at [168, 22] on link "Projects" at bounding box center [167, 26] width 39 height 20
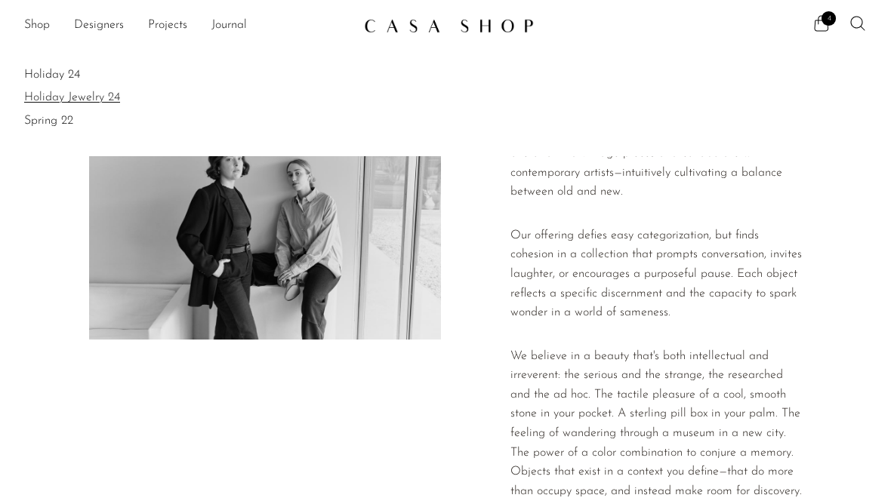
click at [57, 101] on link "Holiday Jewelry 24" at bounding box center [445, 97] width 843 height 17
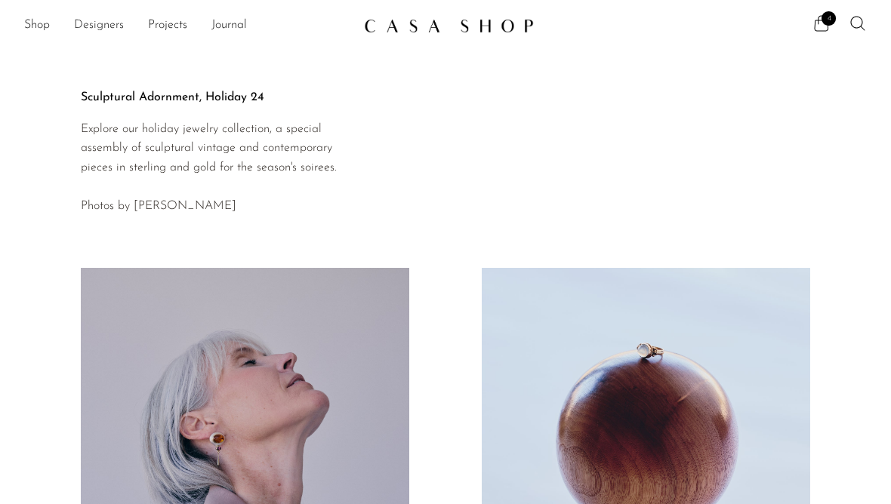
click at [90, 26] on link "Designers" at bounding box center [99, 26] width 50 height 20
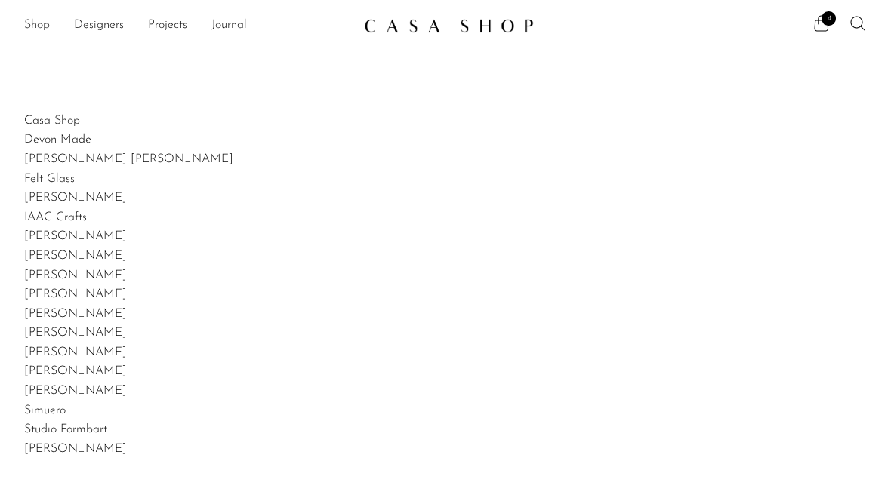
click at [26, 24] on link "Shop" at bounding box center [37, 26] width 26 height 20
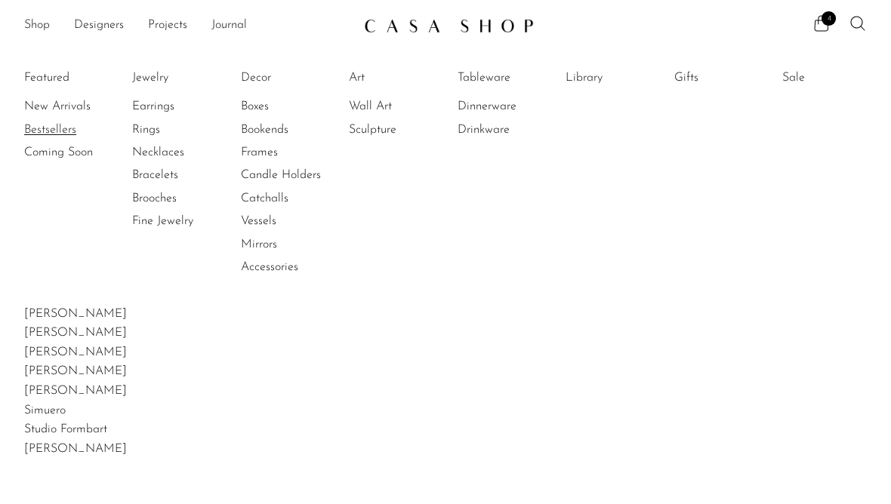
click at [47, 125] on link "Bestsellers" at bounding box center [80, 130] width 113 height 17
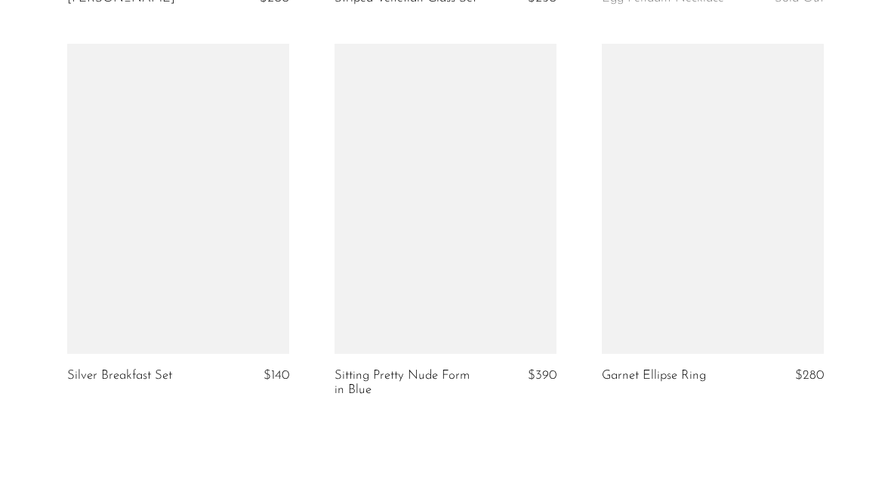
scroll to position [4543, 0]
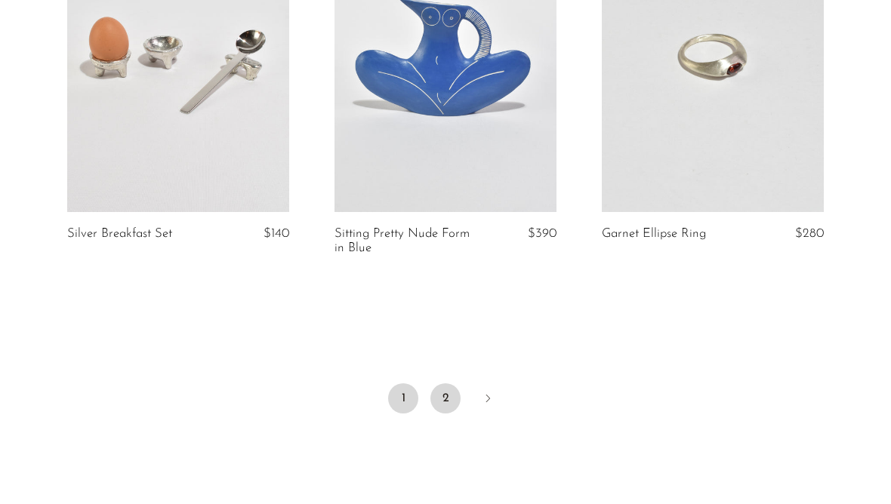
click at [445, 384] on link "2" at bounding box center [445, 399] width 30 height 30
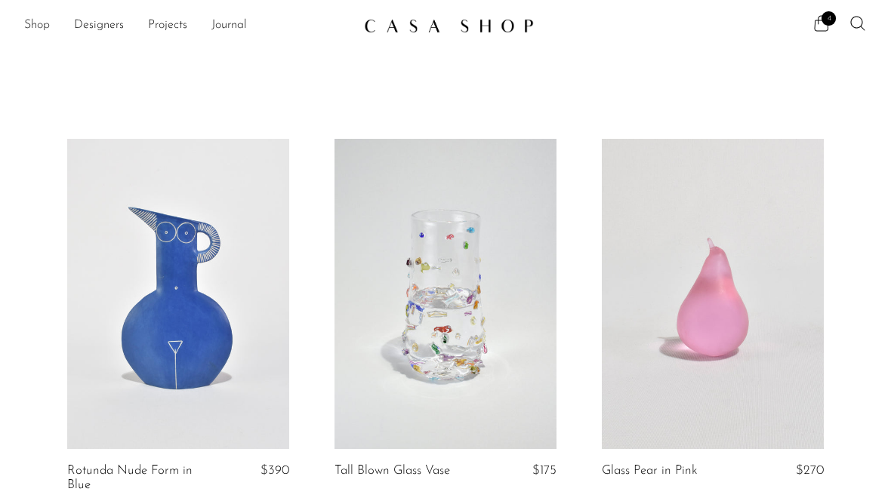
click at [37, 29] on link "Shop" at bounding box center [37, 26] width 26 height 20
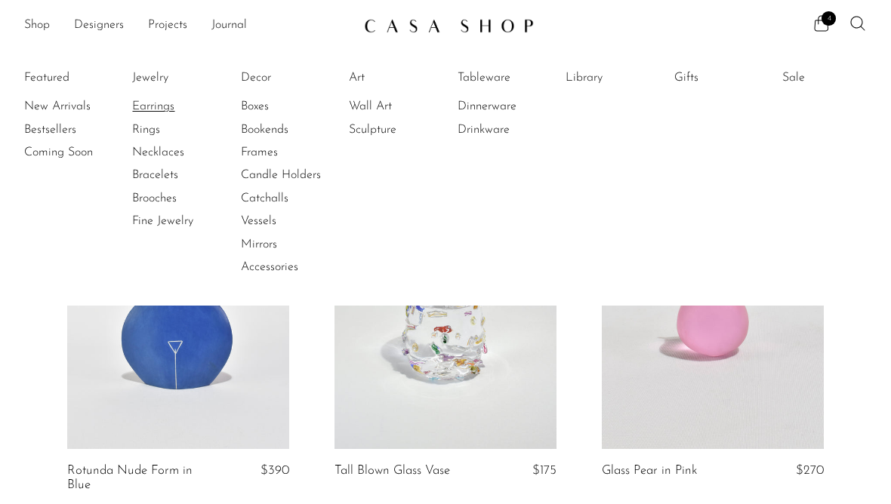
click at [151, 109] on link "Earrings" at bounding box center [188, 106] width 113 height 17
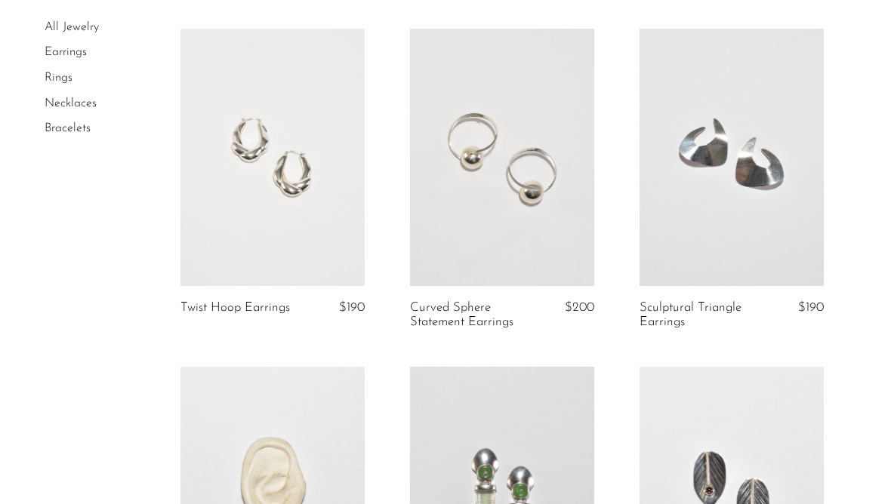
scroll to position [2142, 0]
click at [553, 207] on link at bounding box center [502, 158] width 184 height 258
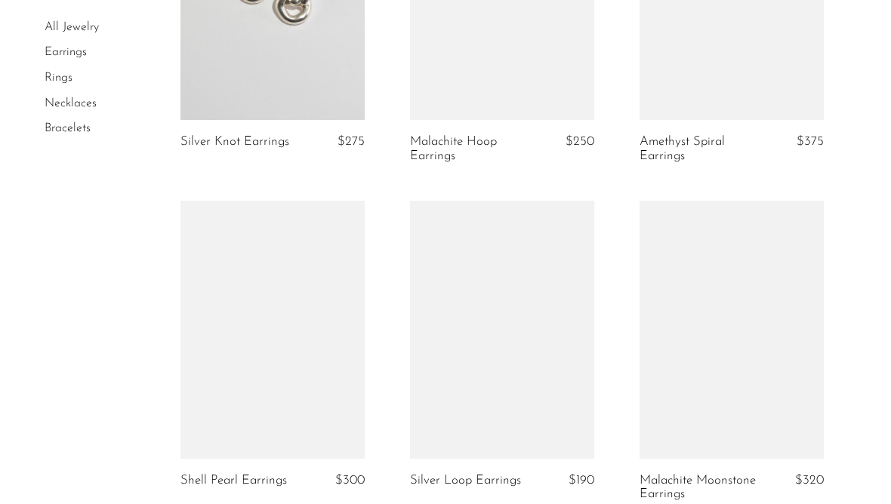
scroll to position [3091, 0]
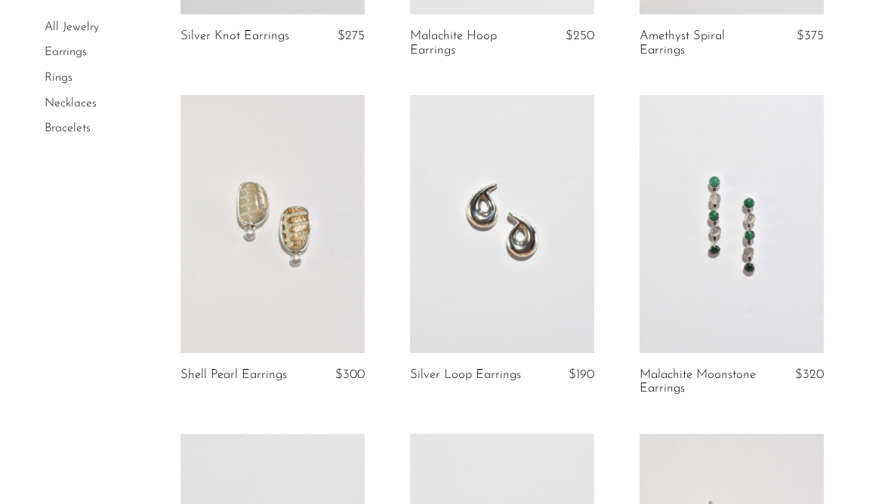
click at [211, 295] on link at bounding box center [272, 224] width 184 height 258
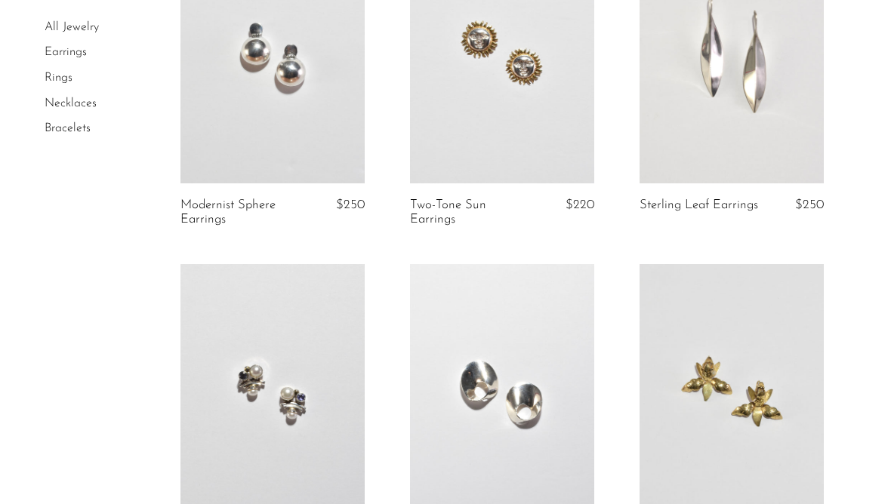
scroll to position [3835, 0]
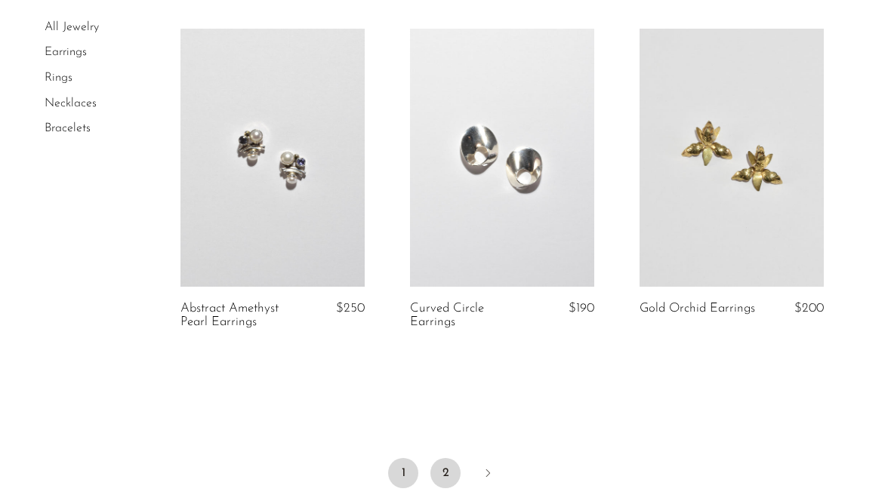
click at [446, 461] on link "2" at bounding box center [445, 473] width 30 height 30
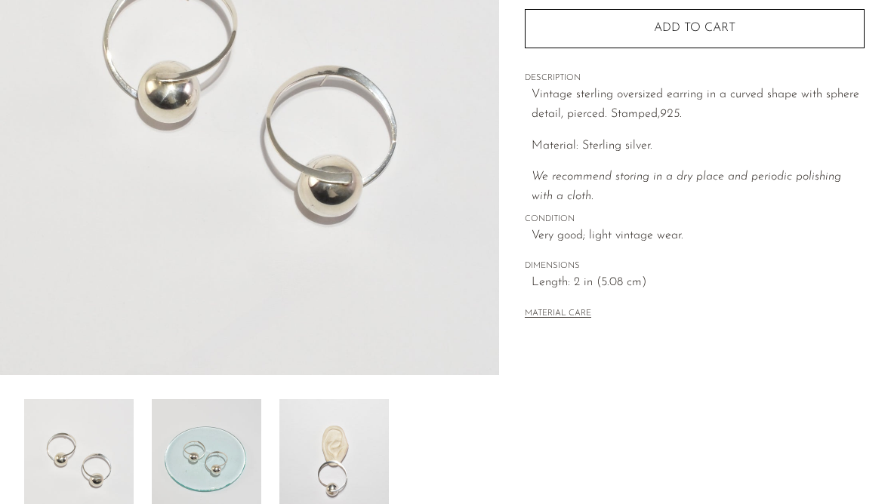
scroll to position [410, 0]
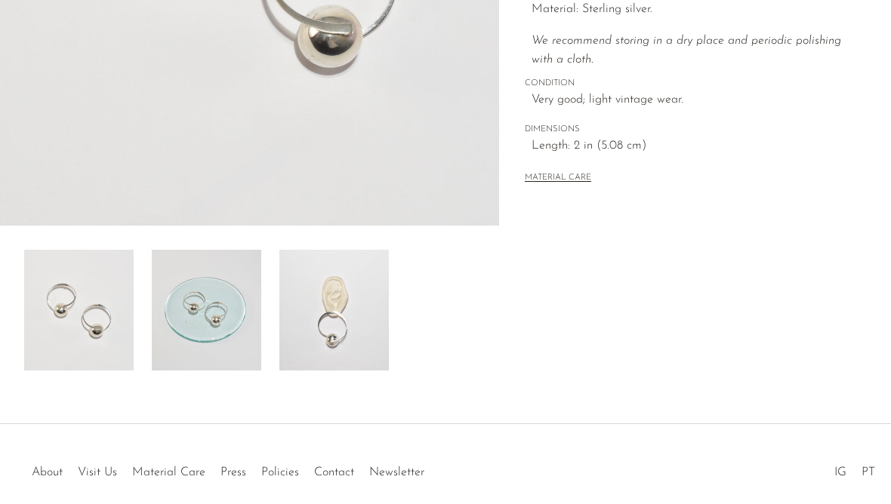
click at [299, 329] on img at bounding box center [333, 310] width 109 height 121
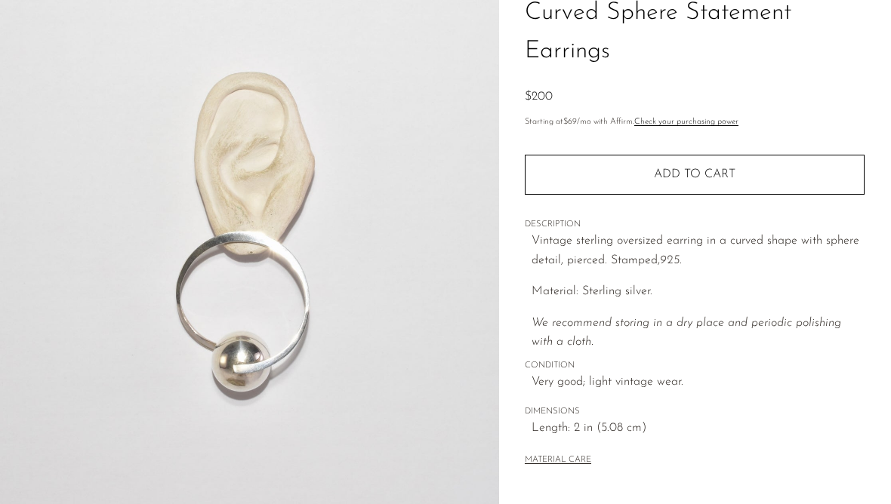
scroll to position [0, 0]
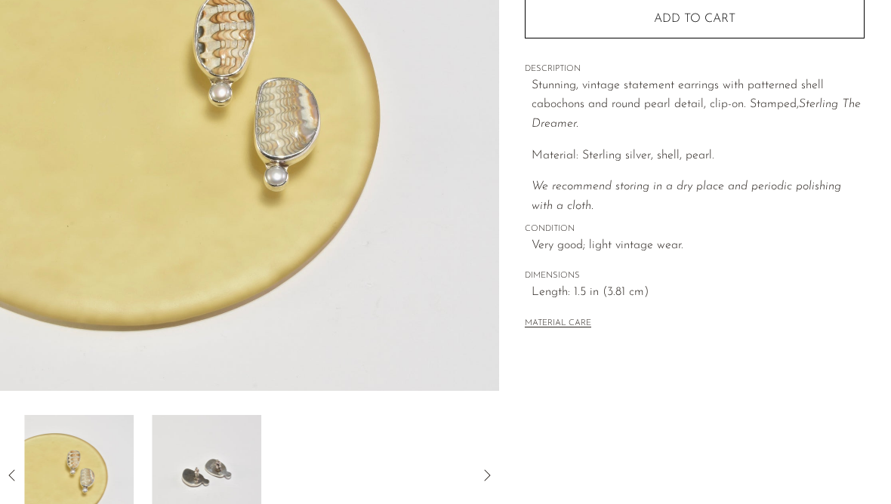
scroll to position [108, 0]
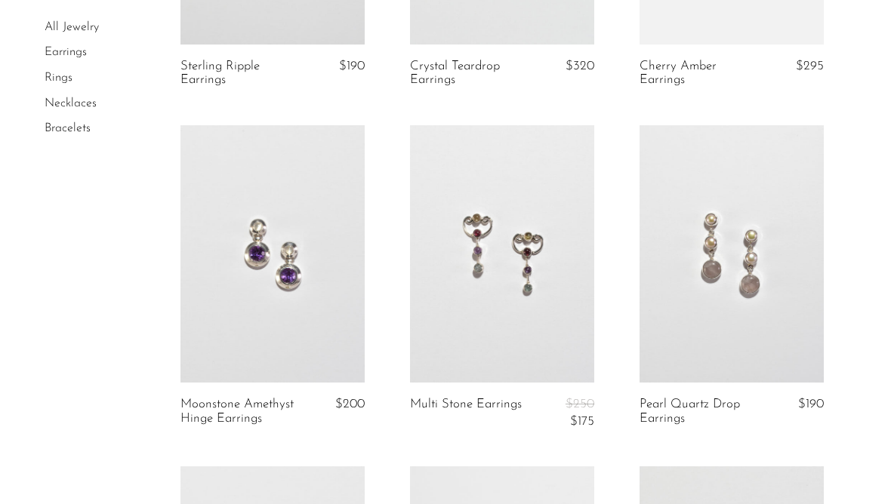
scroll to position [1368, 0]
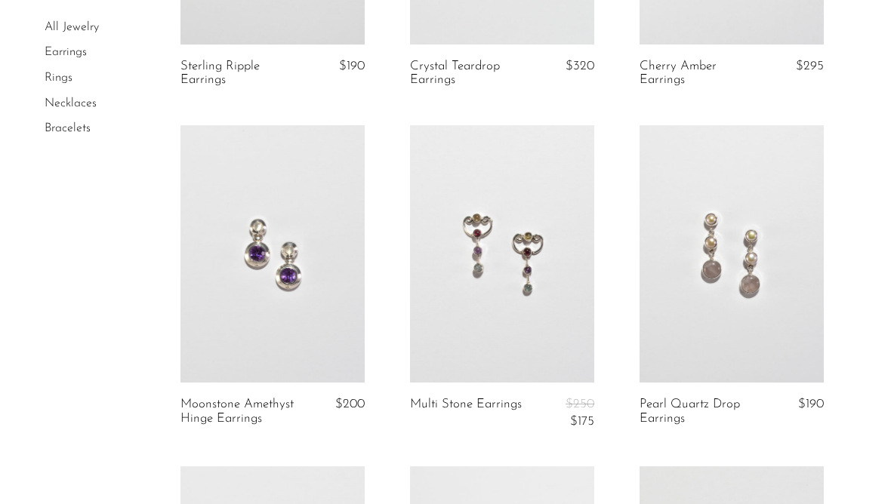
click at [514, 256] on link at bounding box center [502, 254] width 184 height 258
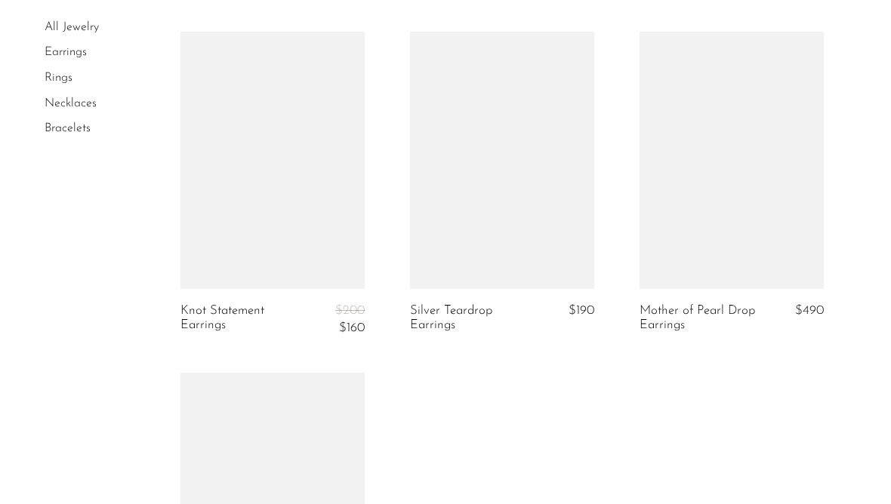
scroll to position [3390, 0]
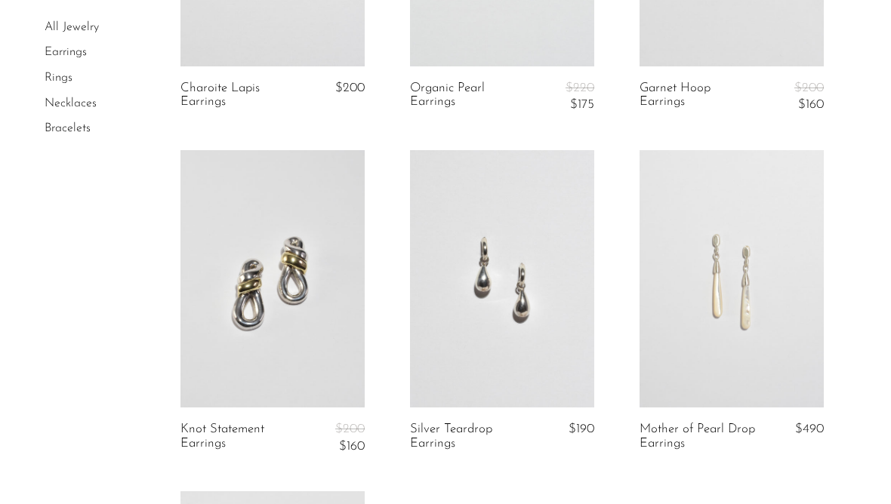
click at [549, 267] on link at bounding box center [502, 279] width 184 height 258
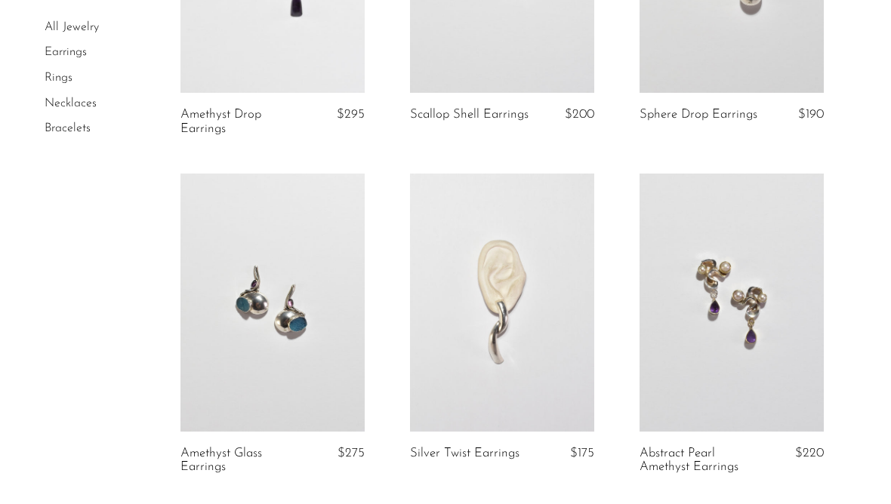
scroll to position [0, 0]
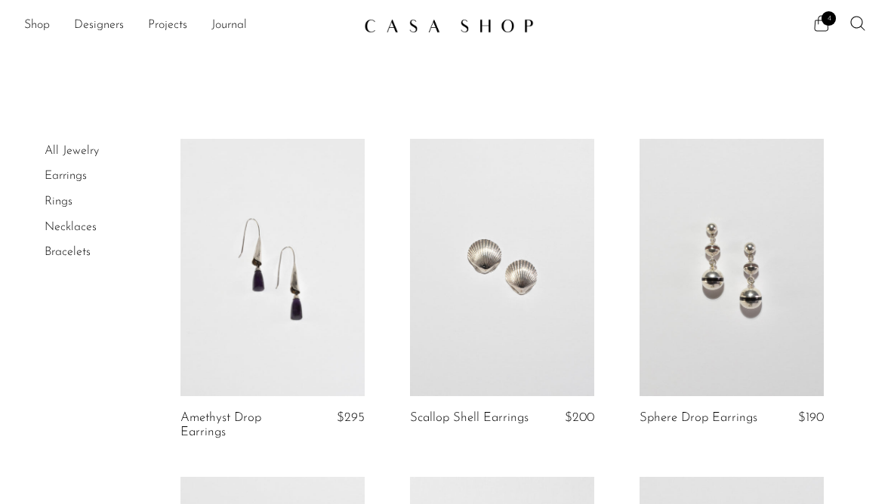
click at [830, 21] on span "4" at bounding box center [828, 18] width 14 height 14
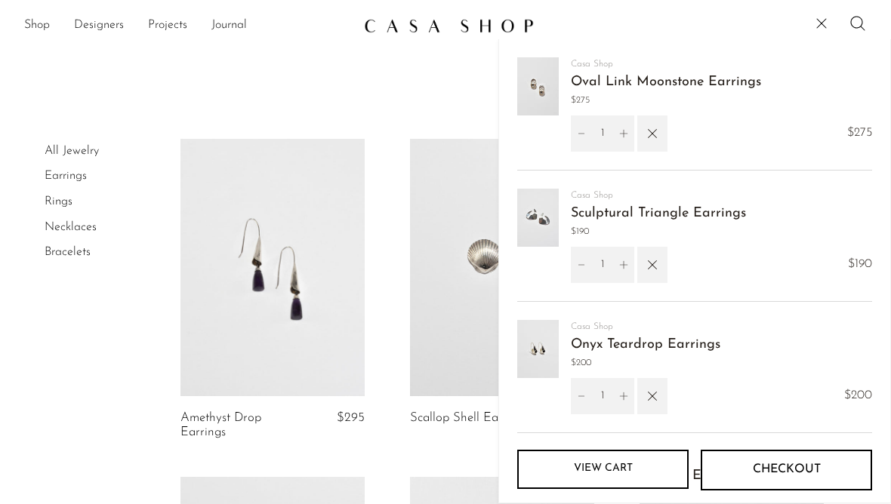
click at [566, 462] on link "View cart" at bounding box center [602, 469] width 171 height 39
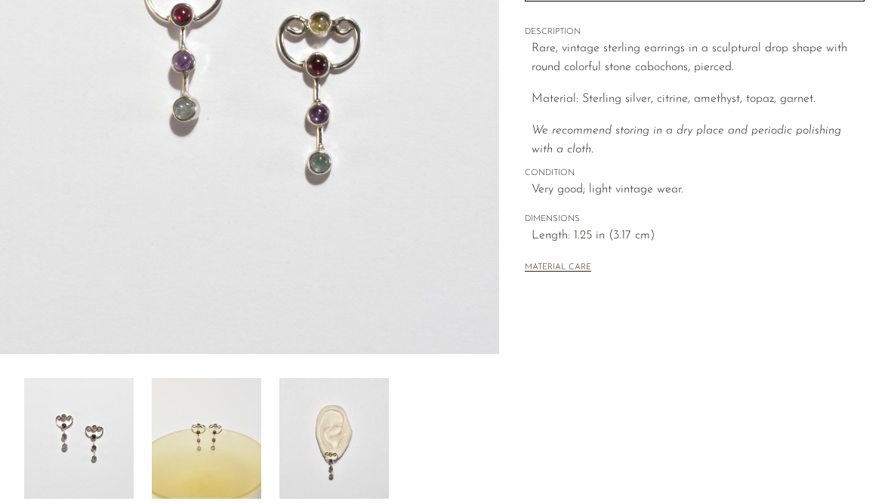
scroll to position [479, 0]
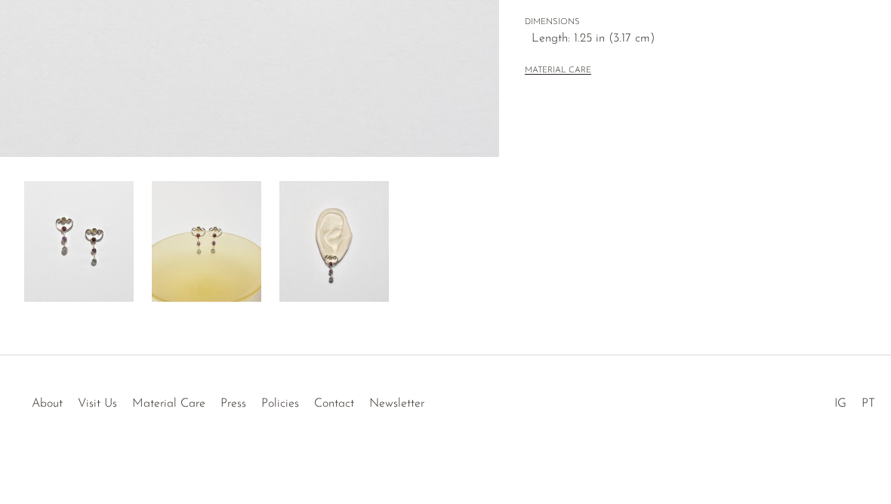
click at [316, 274] on img at bounding box center [333, 241] width 109 height 121
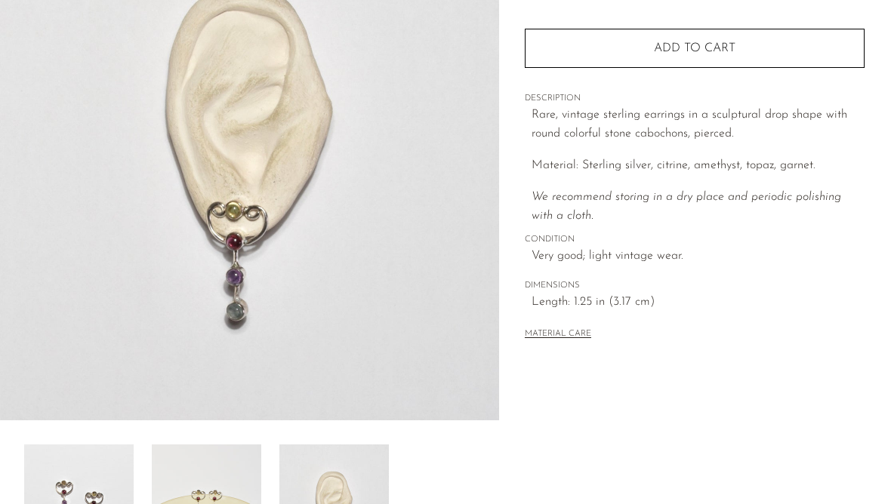
scroll to position [215, 0]
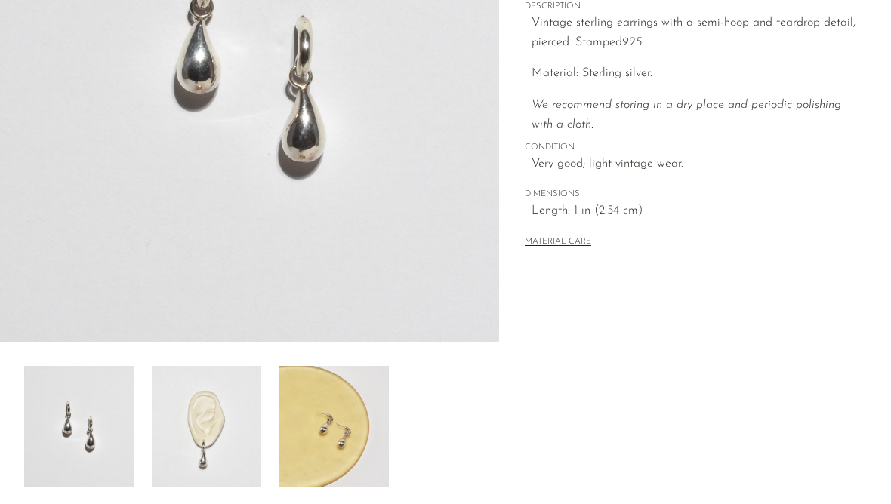
scroll to position [294, 0]
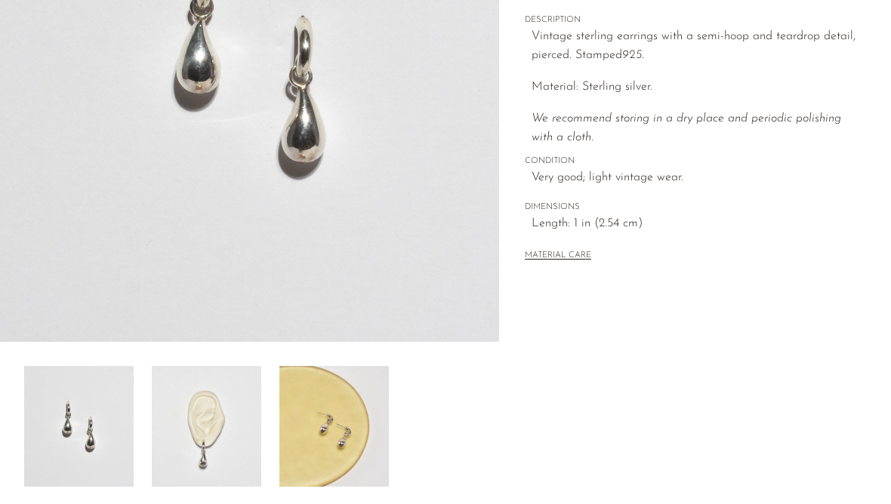
click at [196, 441] on img at bounding box center [206, 426] width 109 height 121
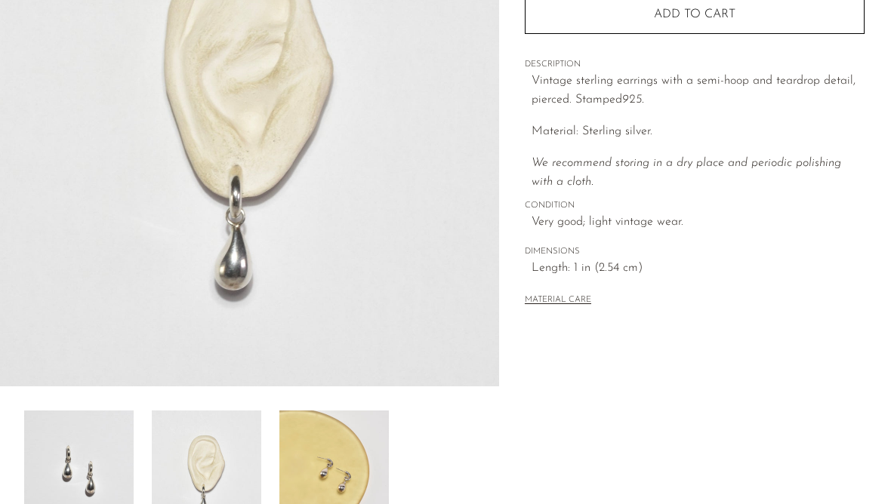
scroll to position [239, 0]
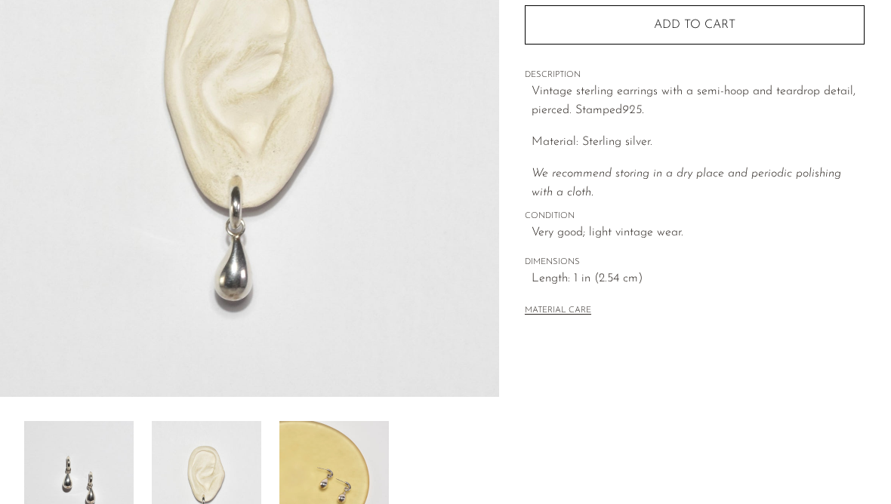
click at [793, 337] on div "Collections Earrings Silver Teardrop Earrings $190 Starting at $65 /mo with Aff…" at bounding box center [695, 87] width 340 height 513
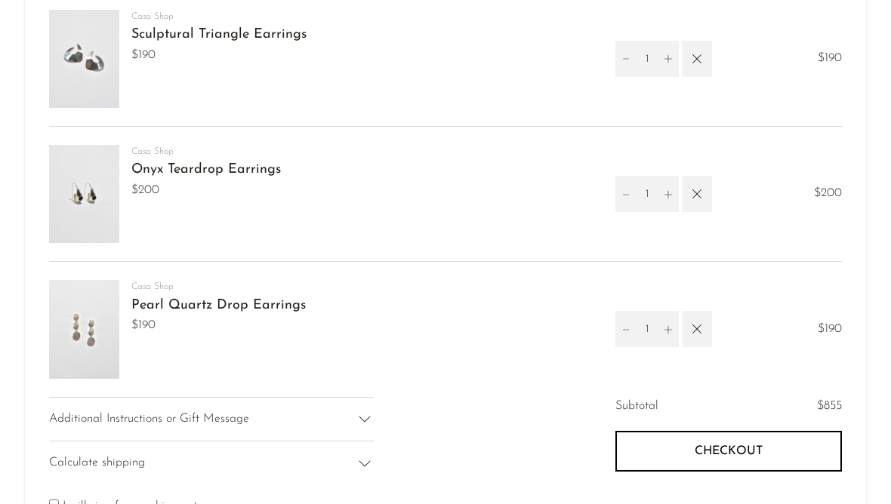
scroll to position [33, 0]
